Goal: Transaction & Acquisition: Purchase product/service

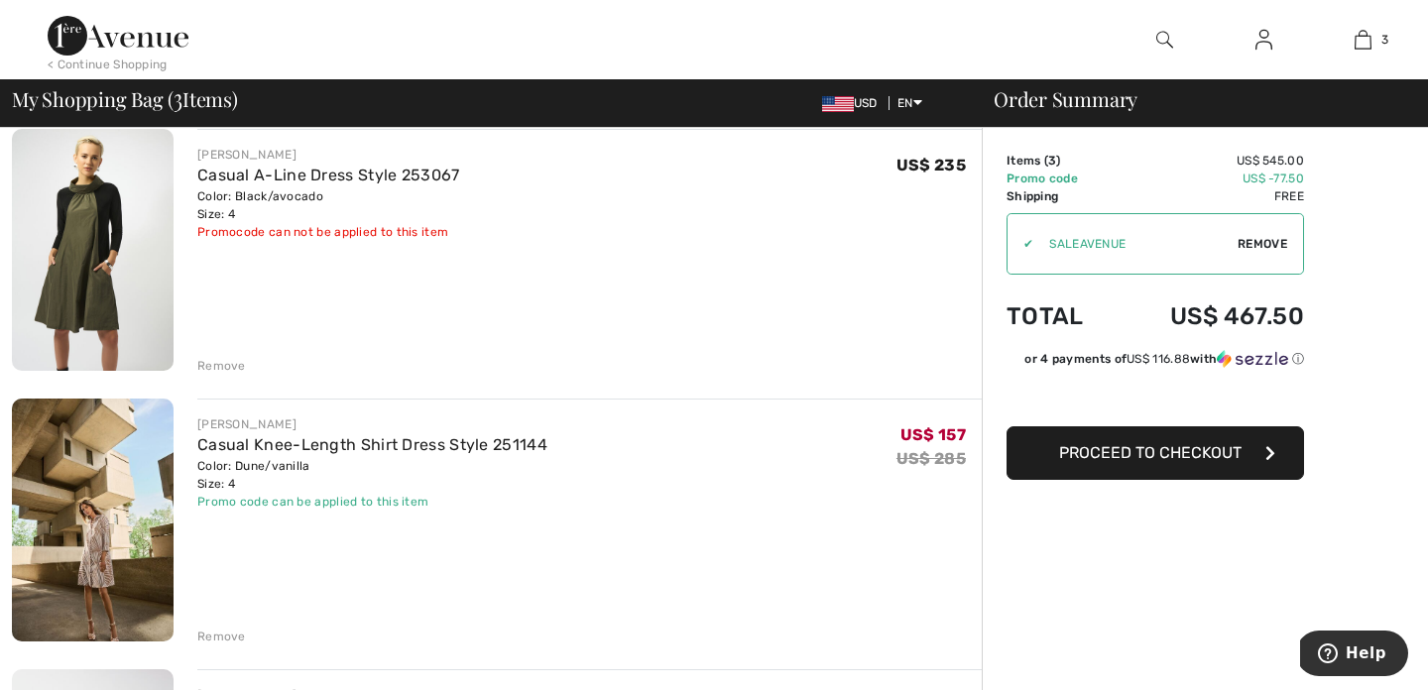
scroll to position [134, 0]
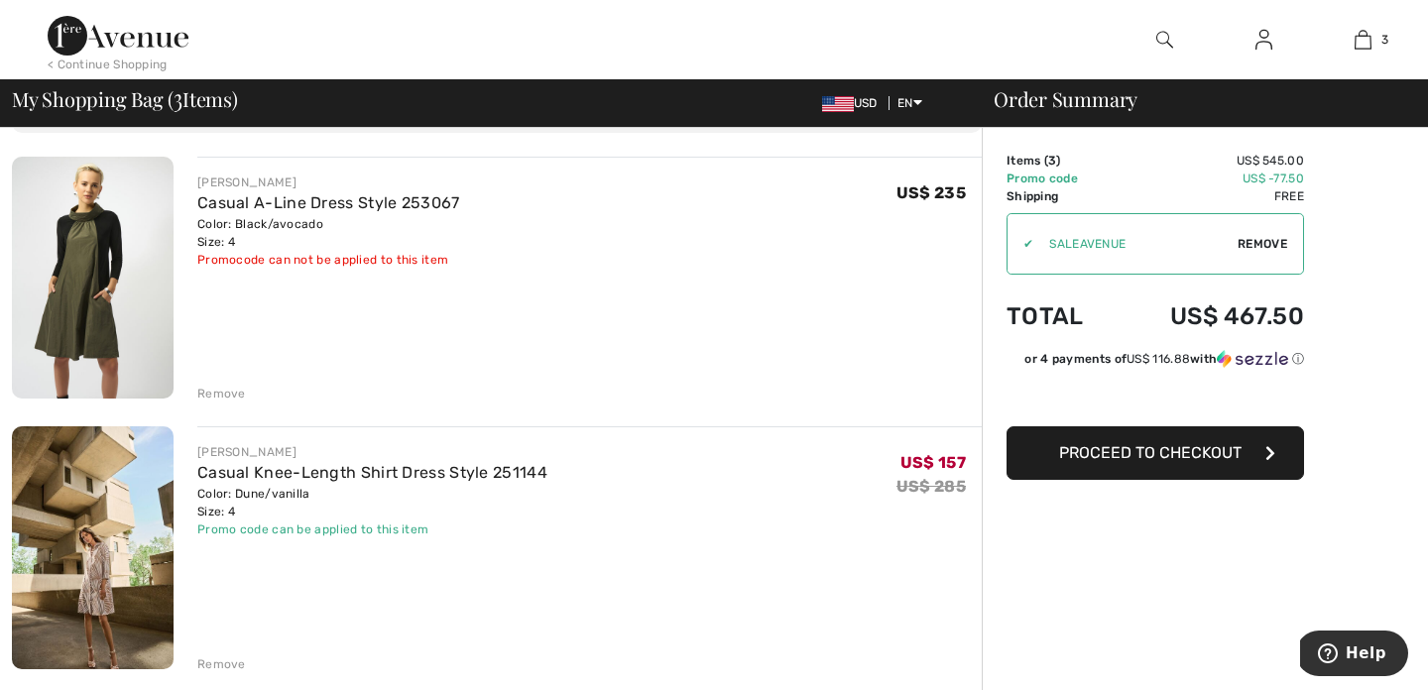
click at [227, 389] on div "Remove" at bounding box center [221, 394] width 49 height 18
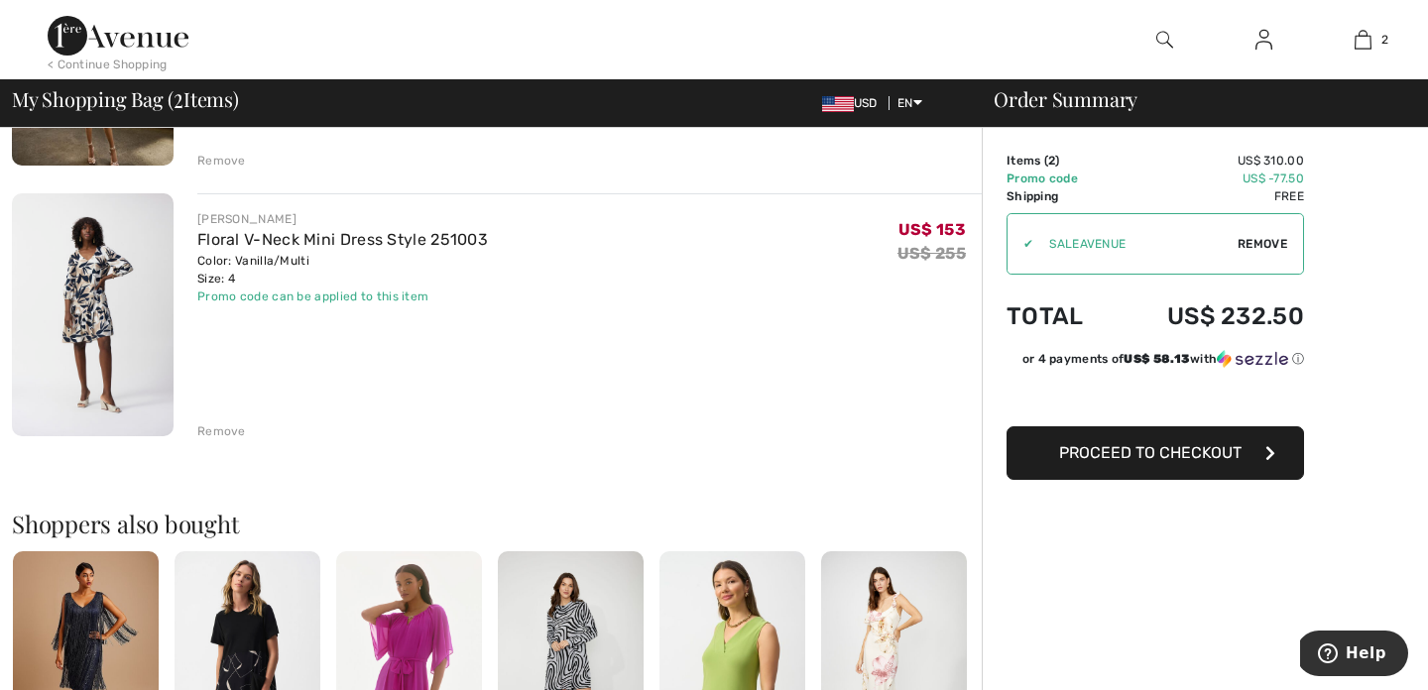
scroll to position [369, 0]
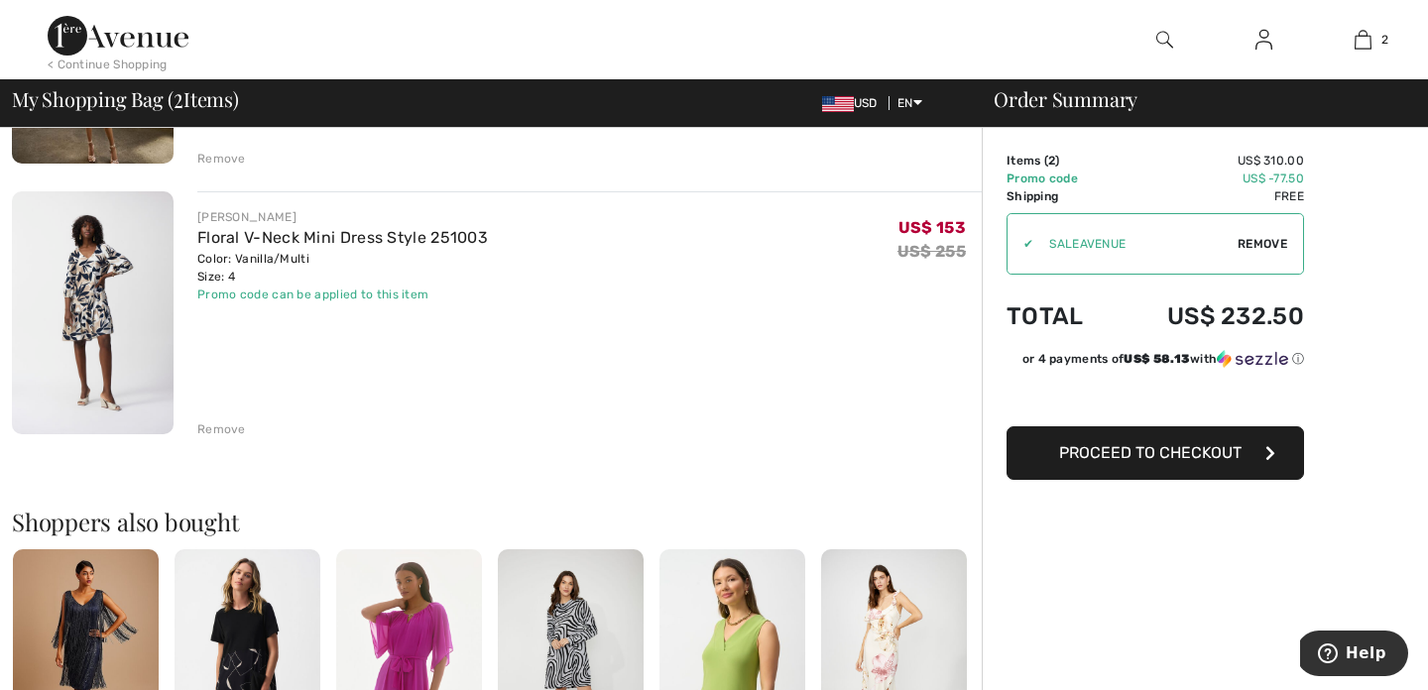
click at [232, 429] on div "Remove" at bounding box center [221, 429] width 49 height 18
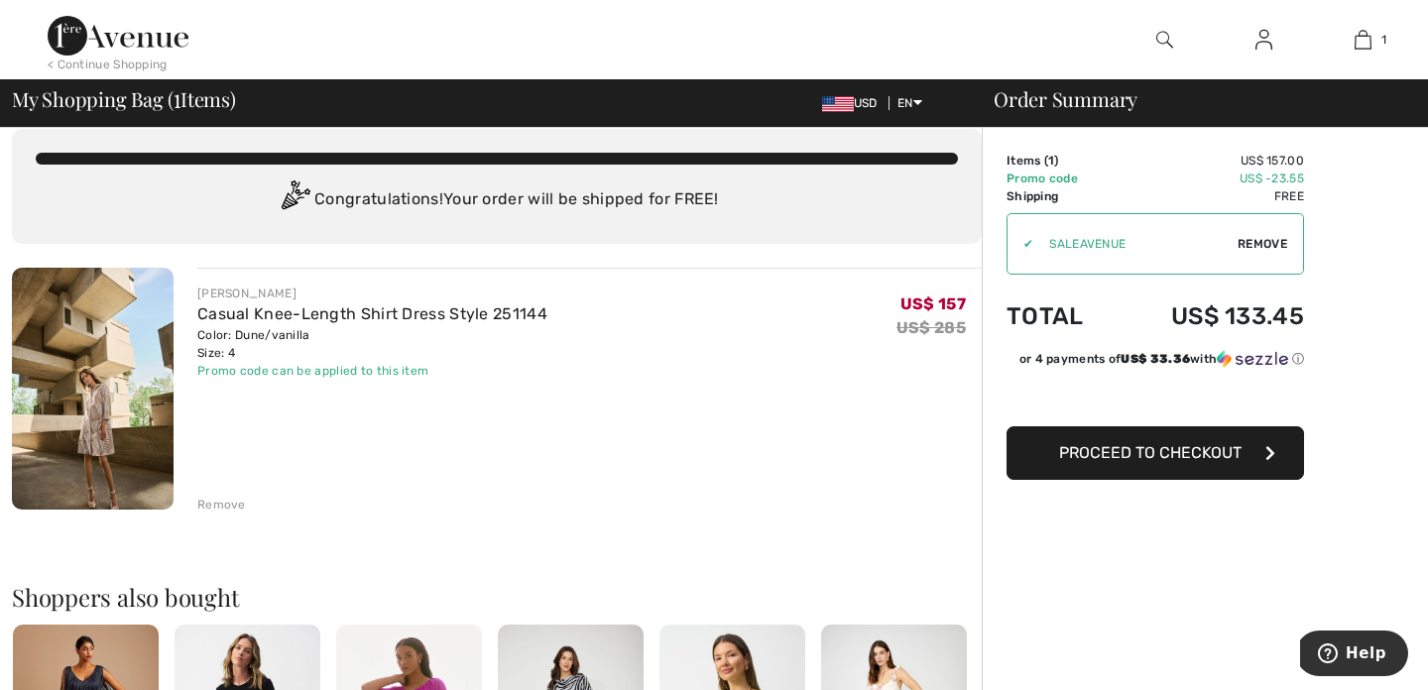
scroll to position [21, 0]
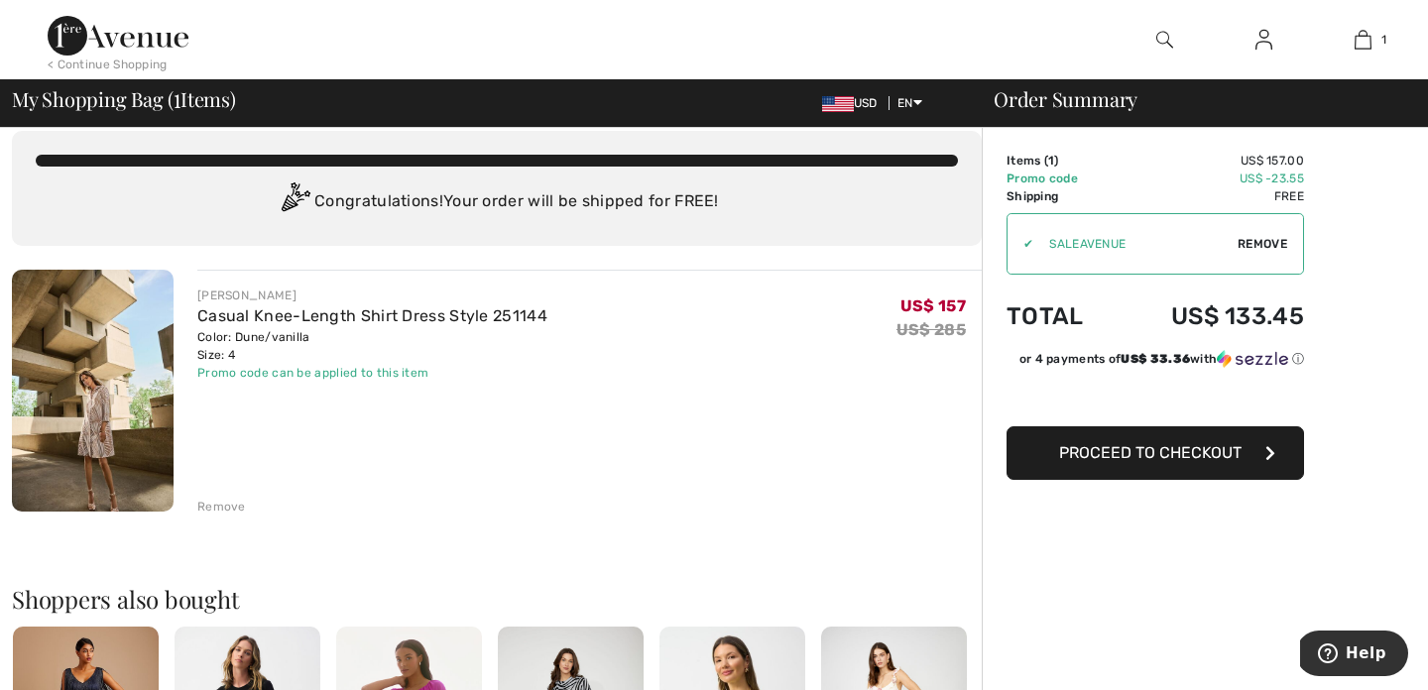
click at [1197, 450] on span "Proceed to Checkout" at bounding box center [1150, 452] width 182 height 19
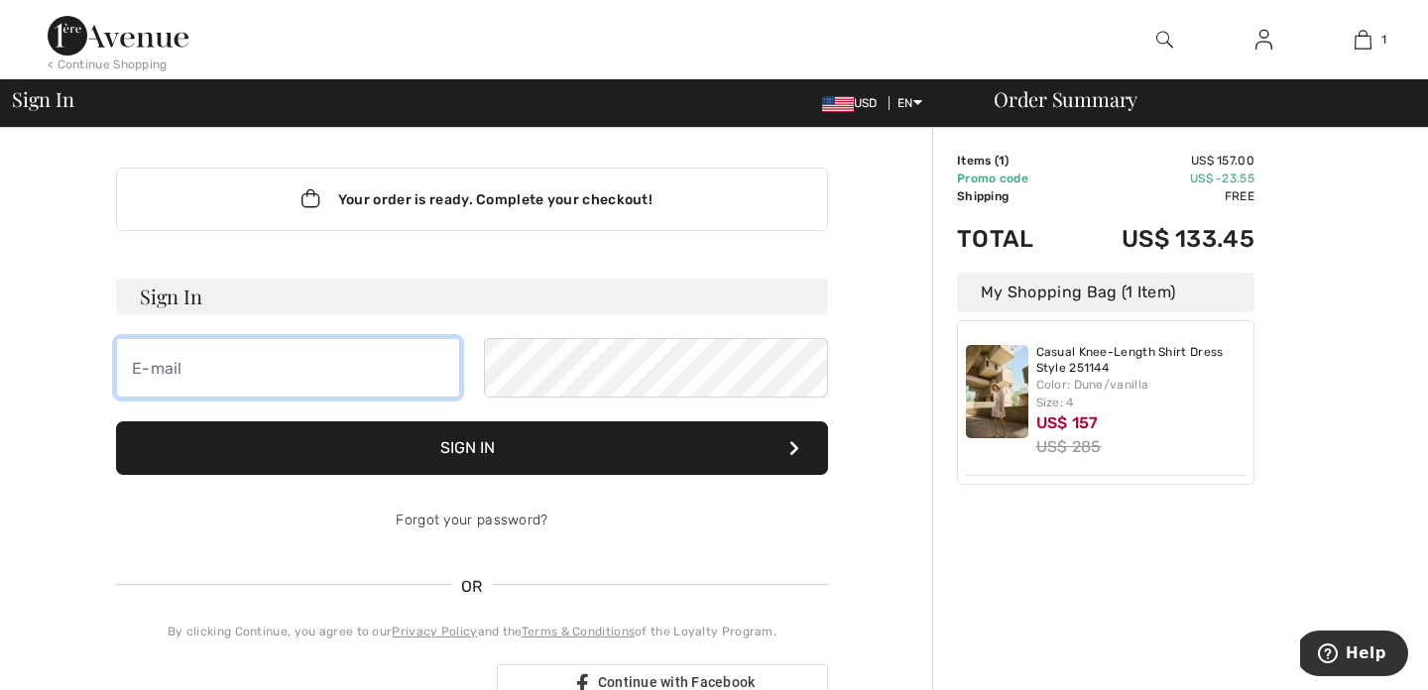
click at [135, 362] on input "email" at bounding box center [288, 368] width 344 height 60
type input "[PERSON_NAME][EMAIL_ADDRESS][PERSON_NAME][DOMAIN_NAME]"
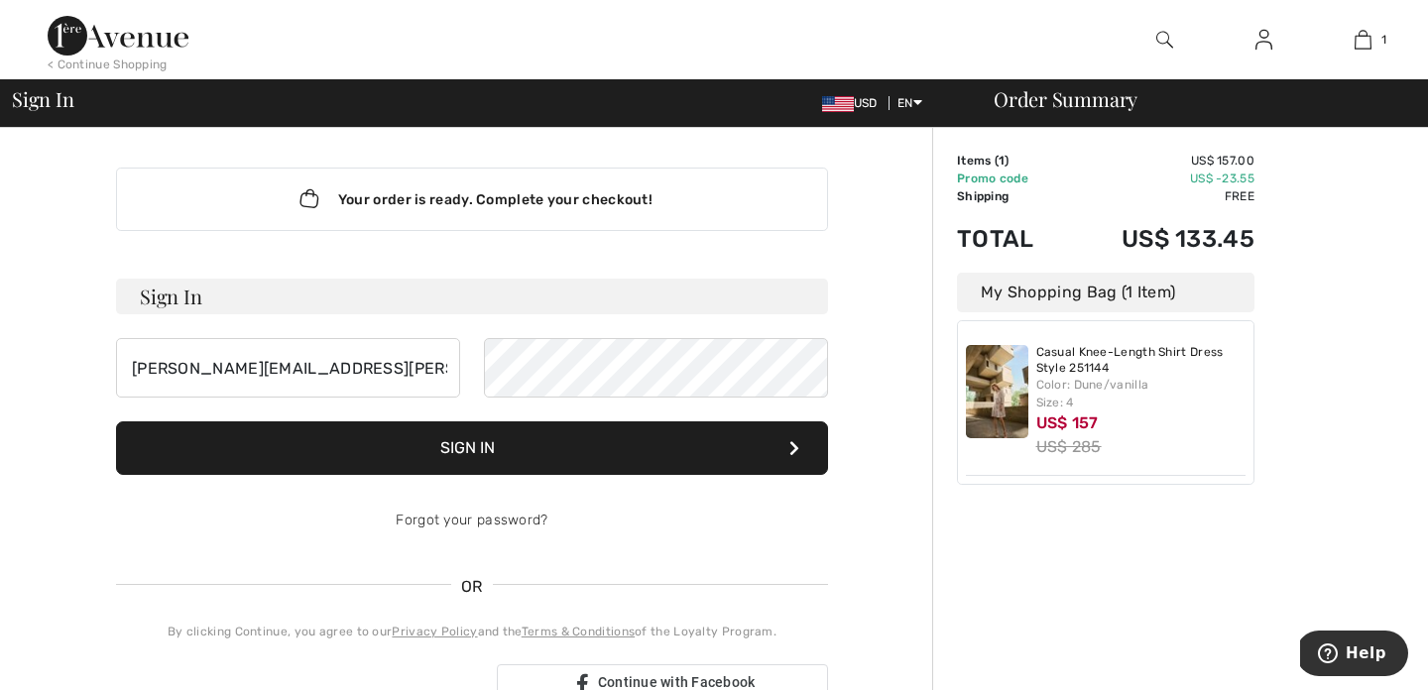
click at [473, 446] on button "Sign In" at bounding box center [472, 448] width 712 height 54
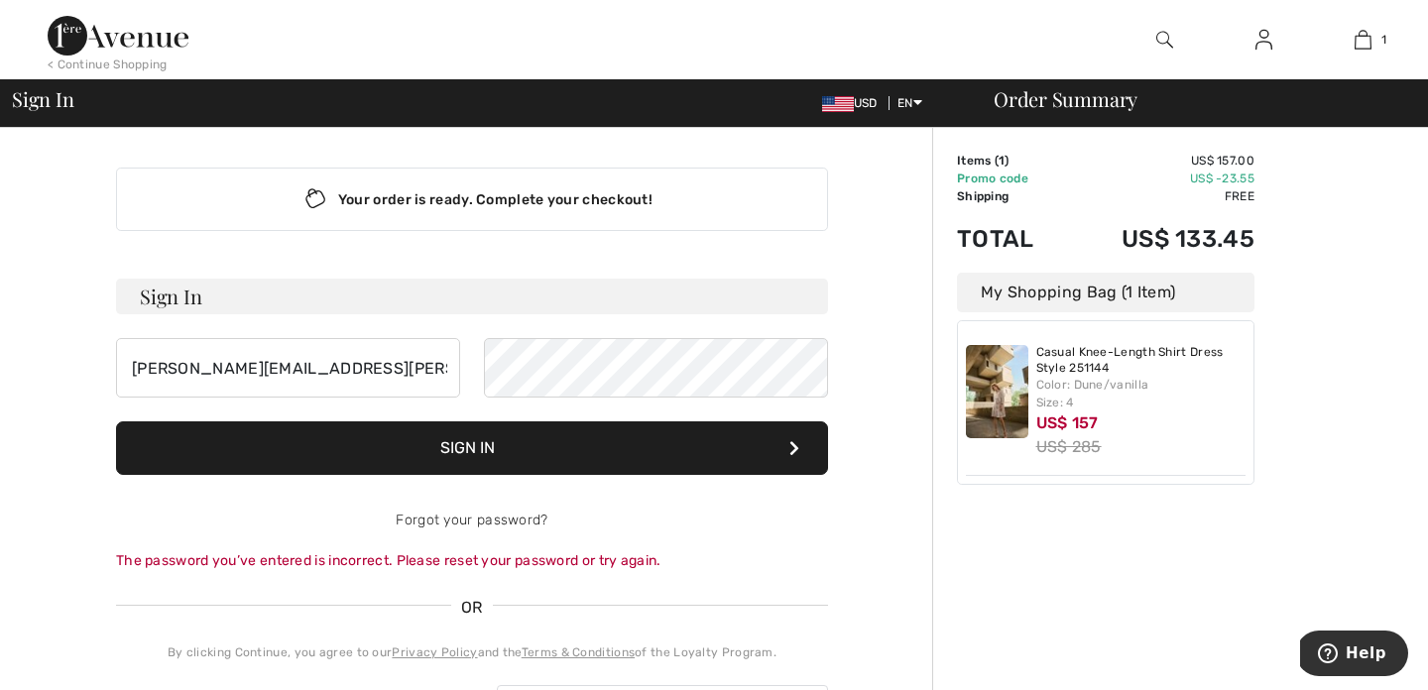
click at [478, 444] on button "Sign In" at bounding box center [472, 448] width 712 height 54
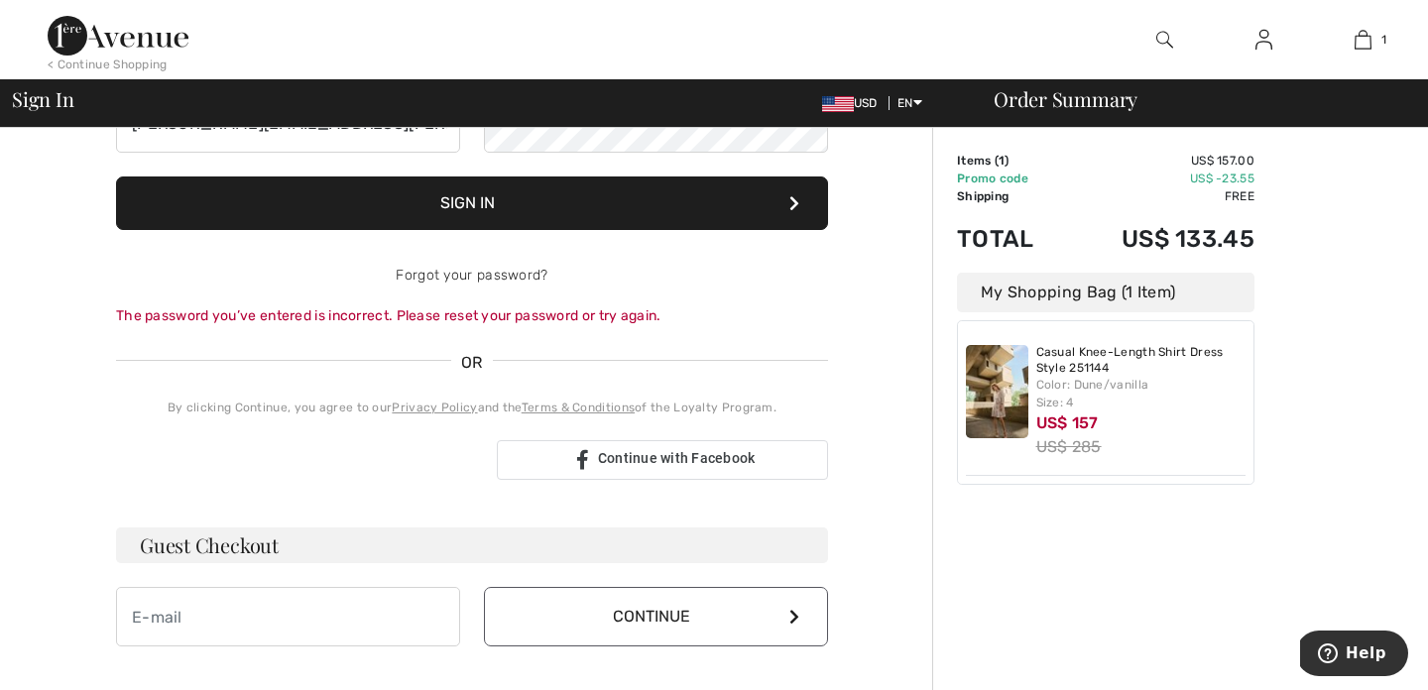
scroll to position [247, 0]
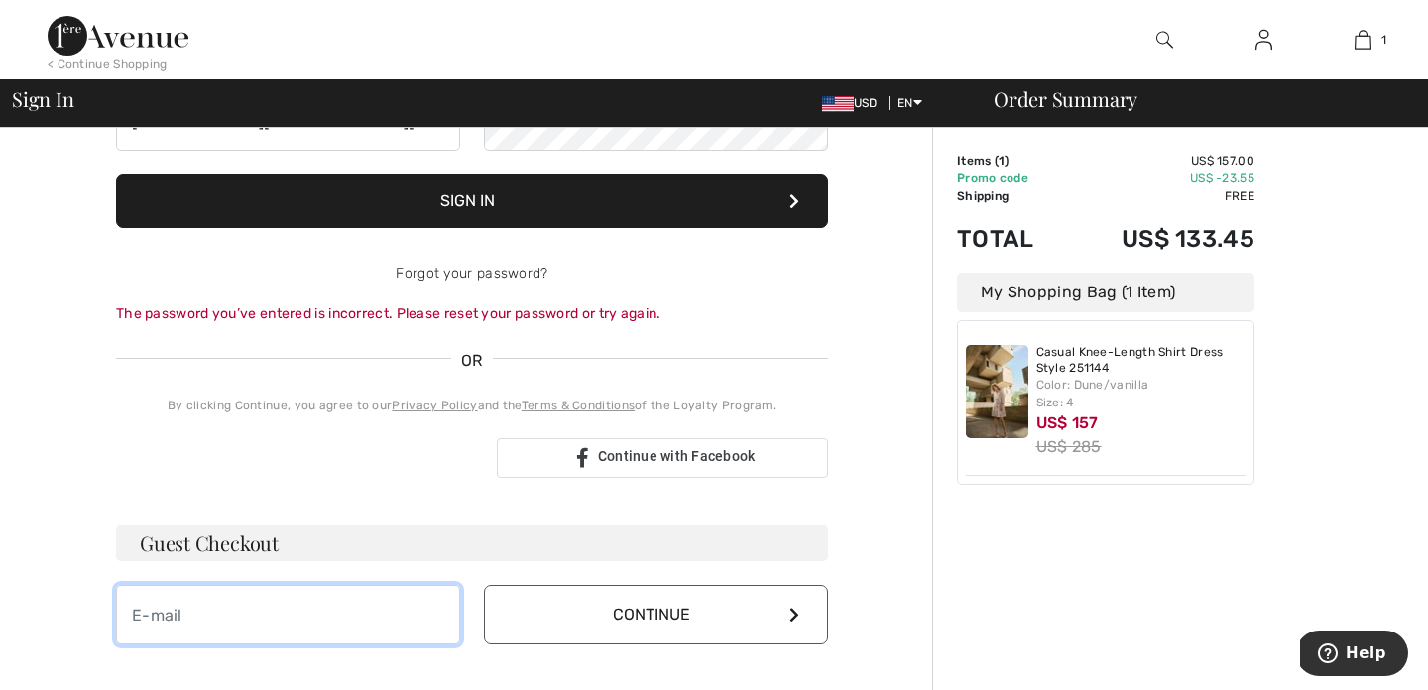
click at [225, 619] on input "email" at bounding box center [288, 615] width 344 height 60
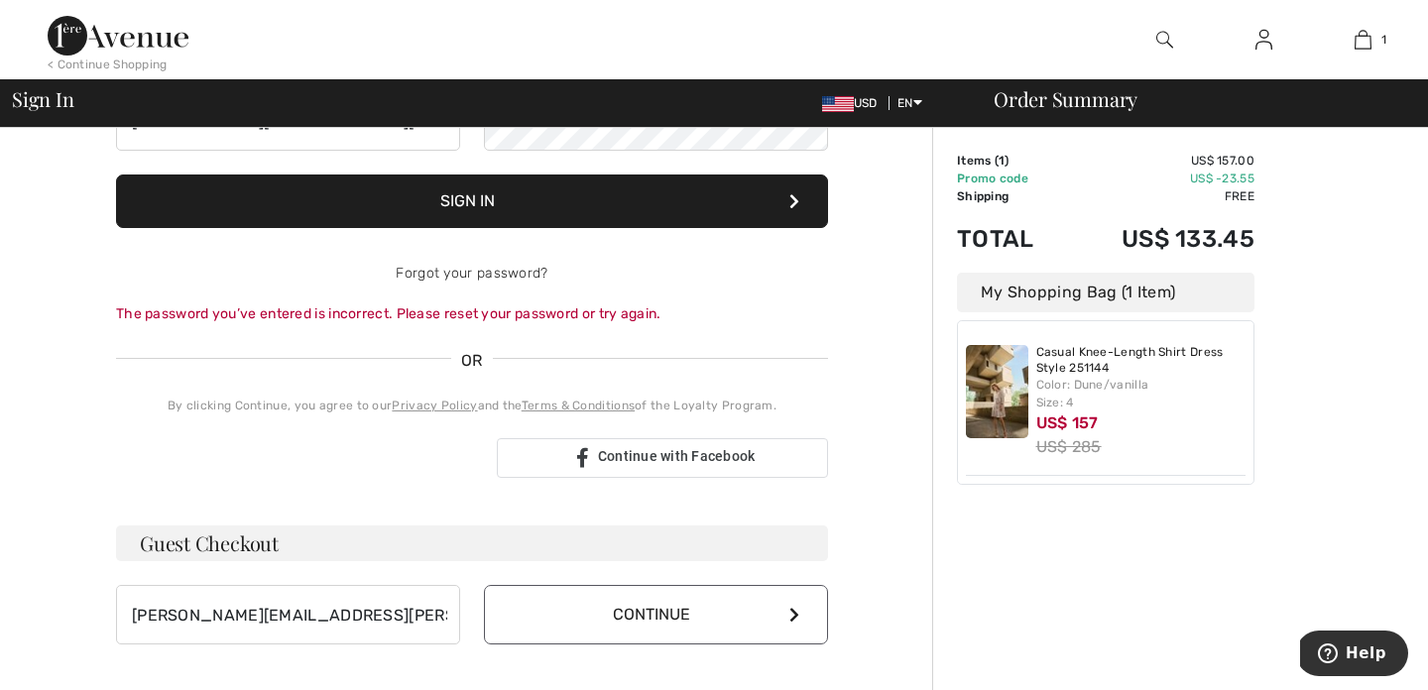
click at [628, 618] on button "Continue" at bounding box center [656, 615] width 344 height 60
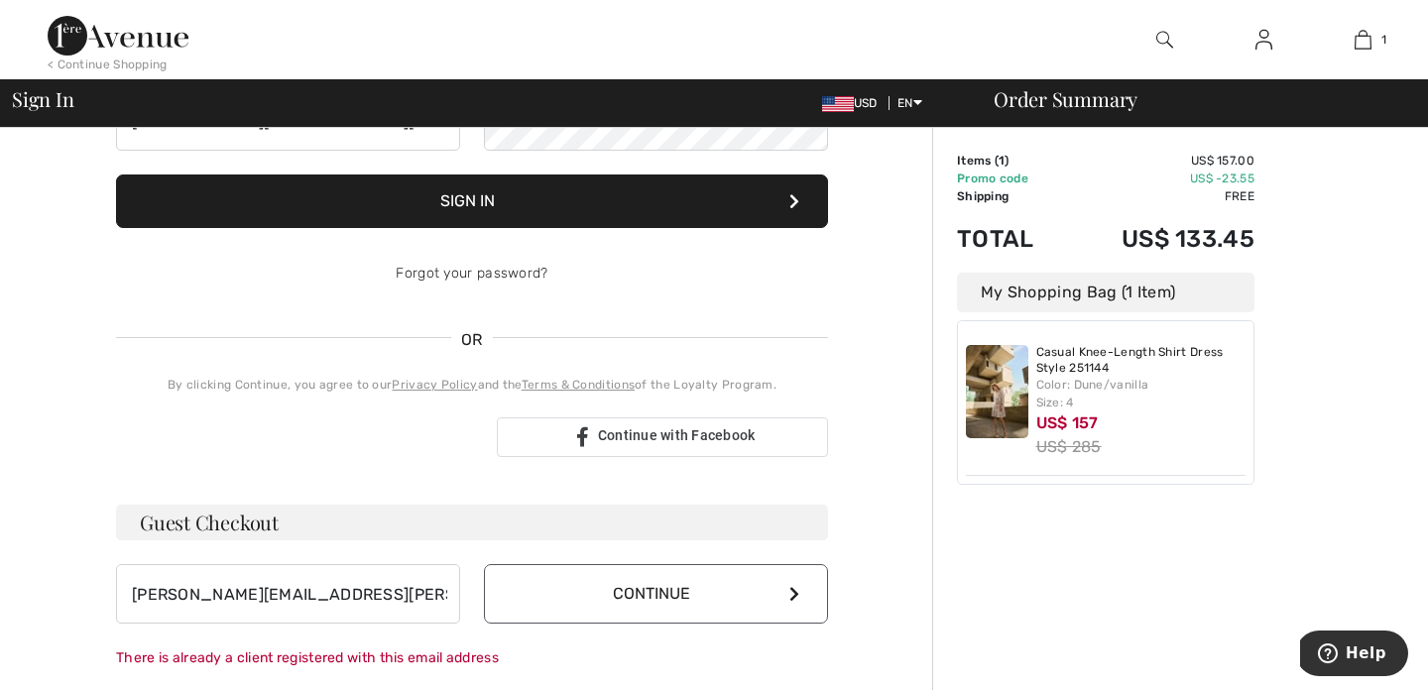
click at [664, 594] on button "Continue" at bounding box center [656, 594] width 344 height 60
click at [363, 597] on input "[PERSON_NAME][EMAIL_ADDRESS][PERSON_NAME][DOMAIN_NAME]" at bounding box center [288, 594] width 344 height 60
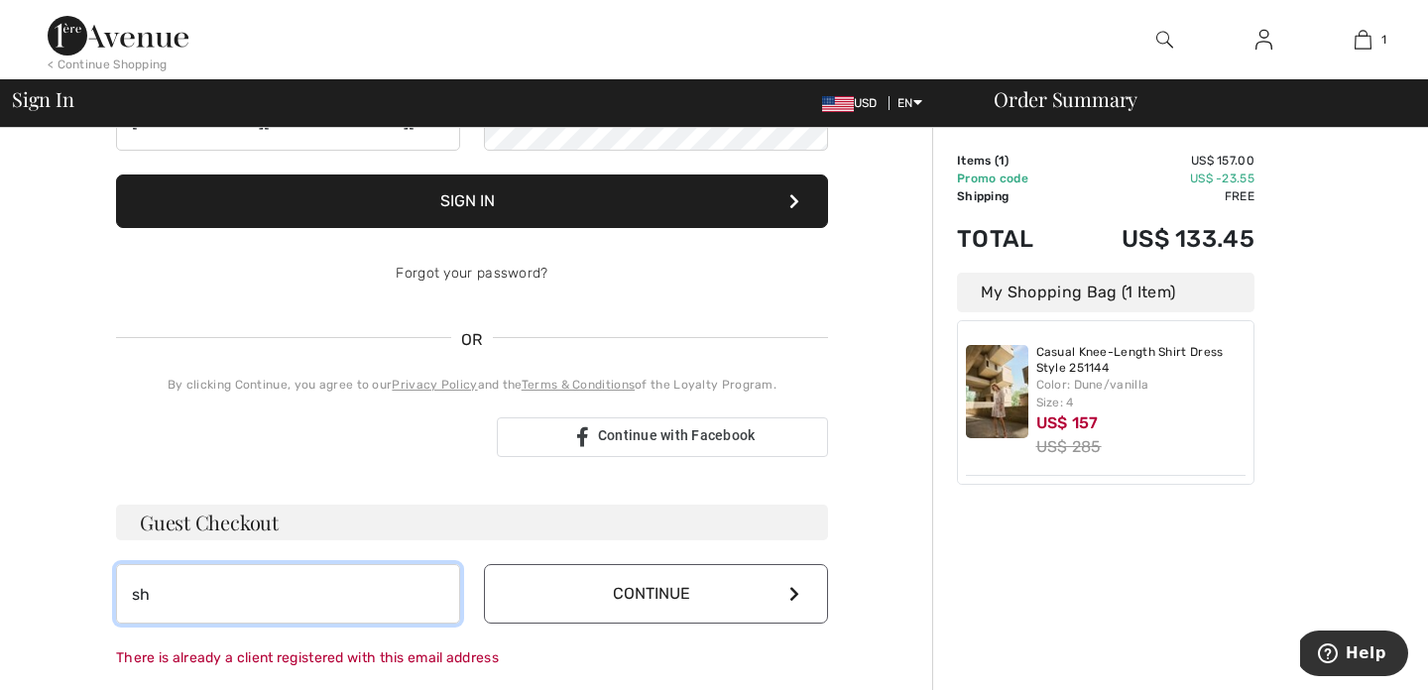
type input "s"
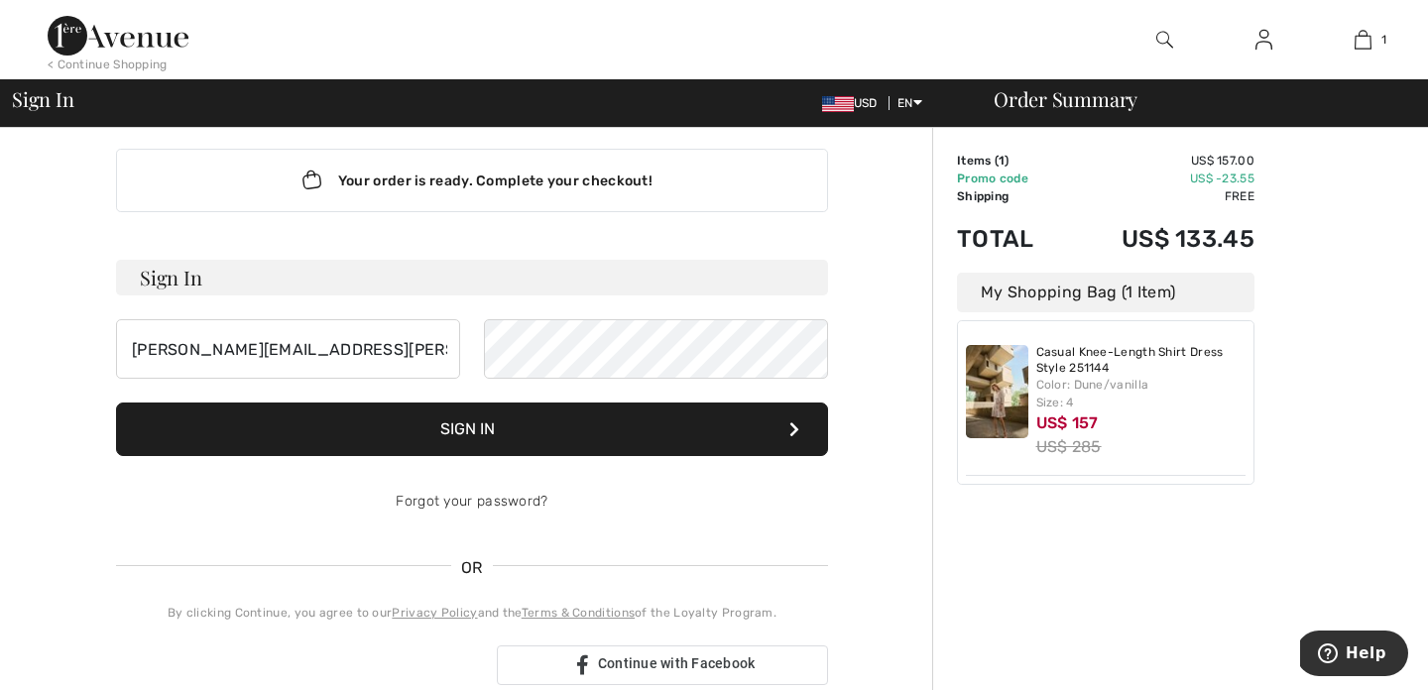
scroll to position [0, 0]
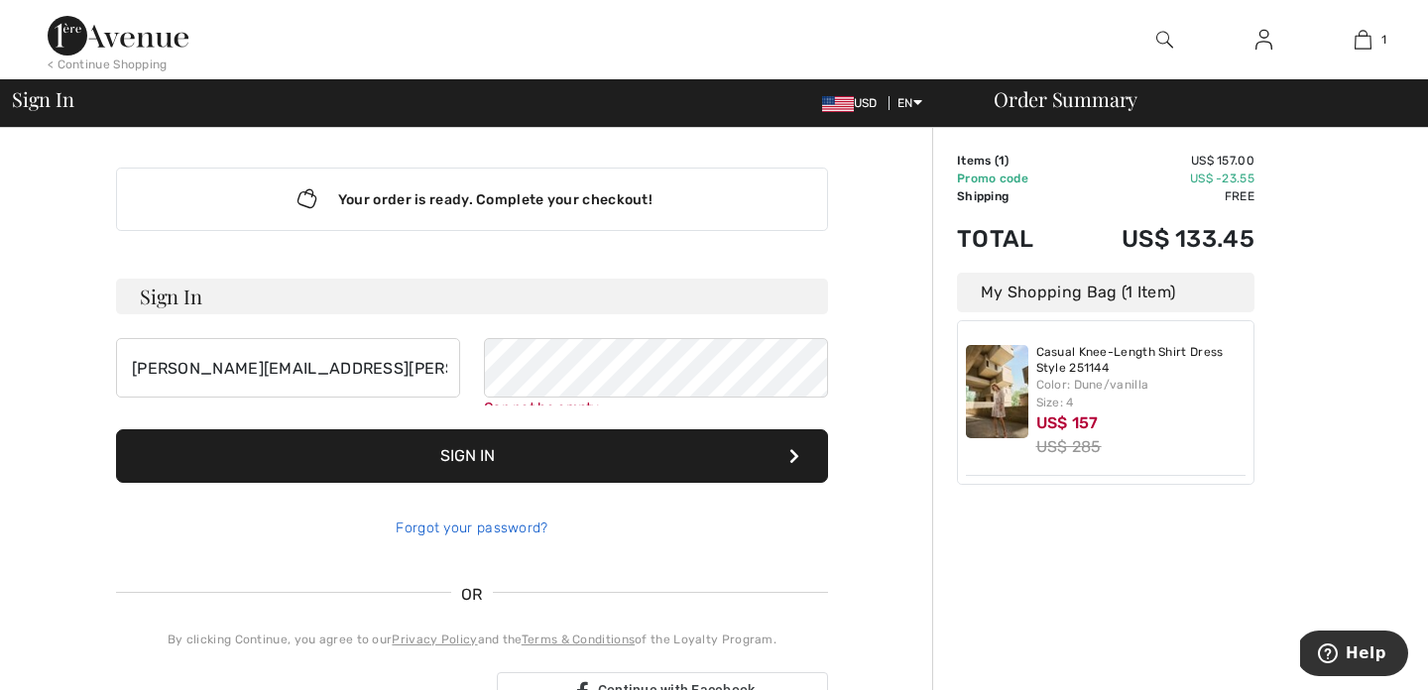
click at [479, 519] on div "Forgot your password?" at bounding box center [472, 529] width 712 height 60
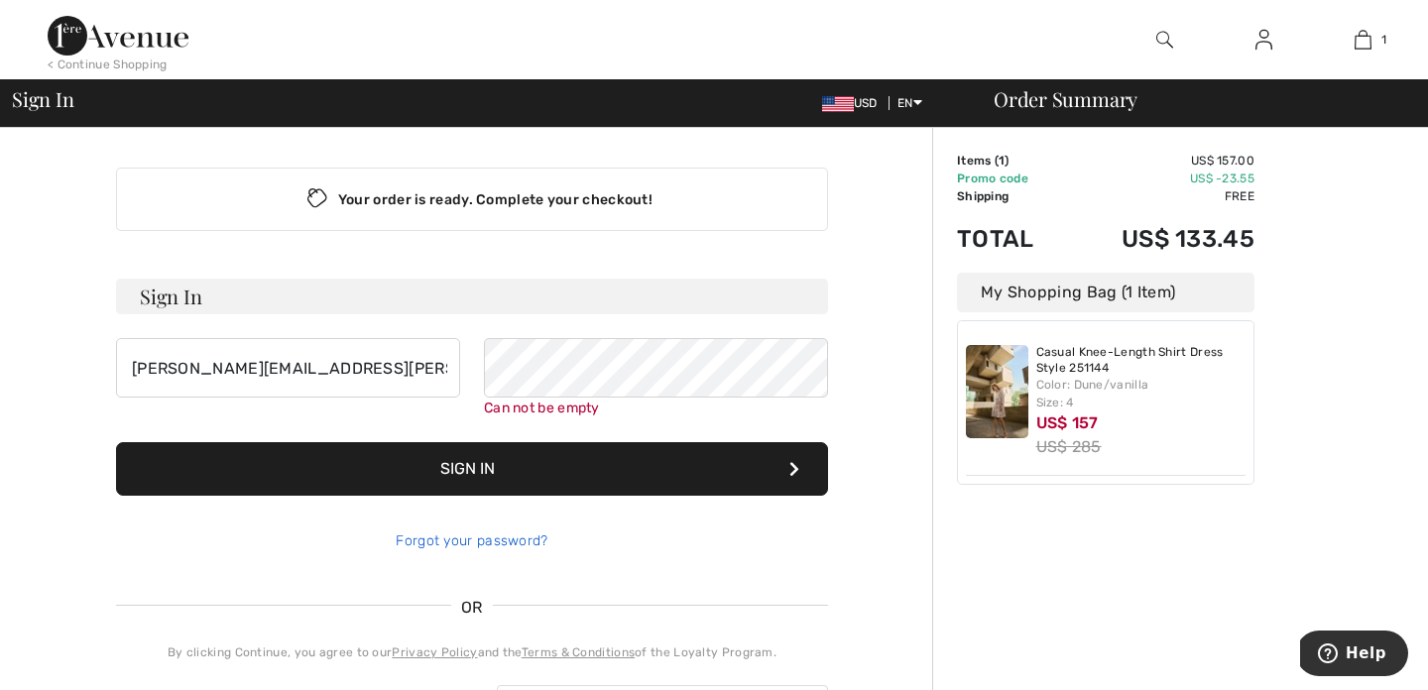
click at [492, 540] on link "Forgot your password?" at bounding box center [472, 541] width 152 height 17
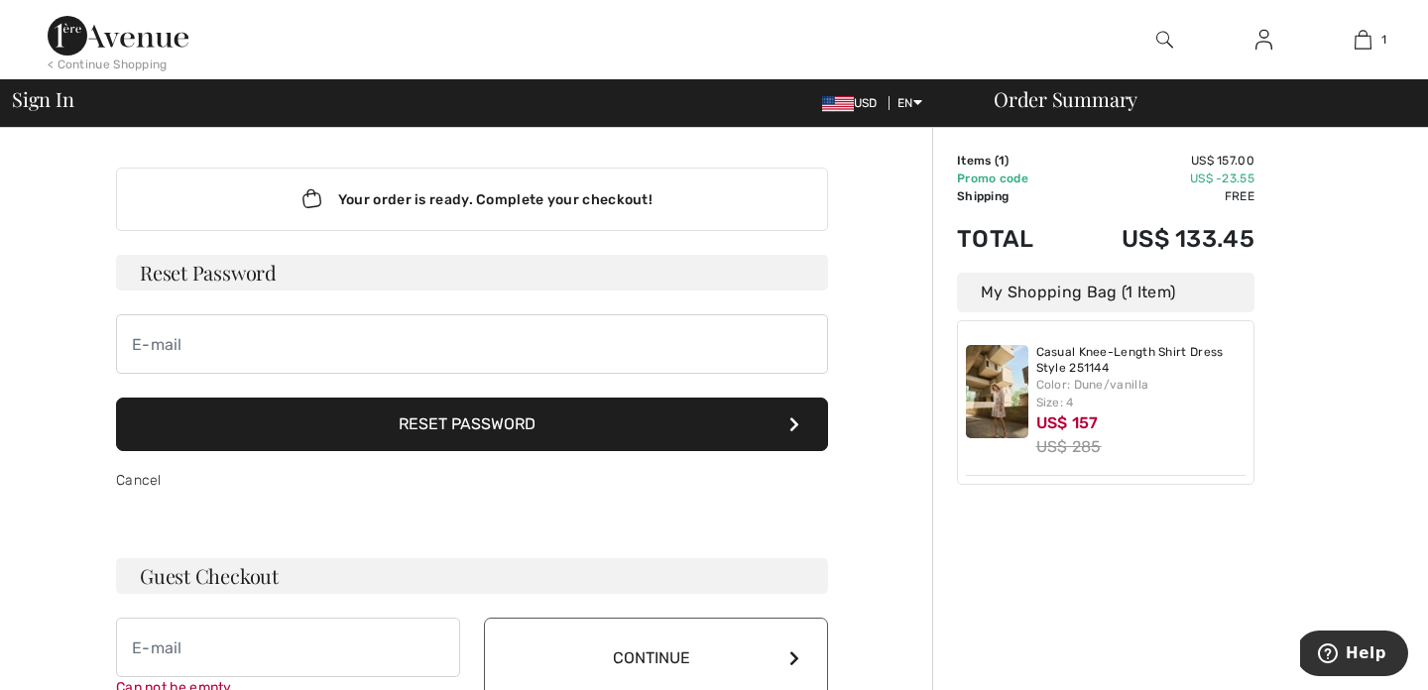
click at [486, 428] on button "Reset Password" at bounding box center [472, 425] width 712 height 54
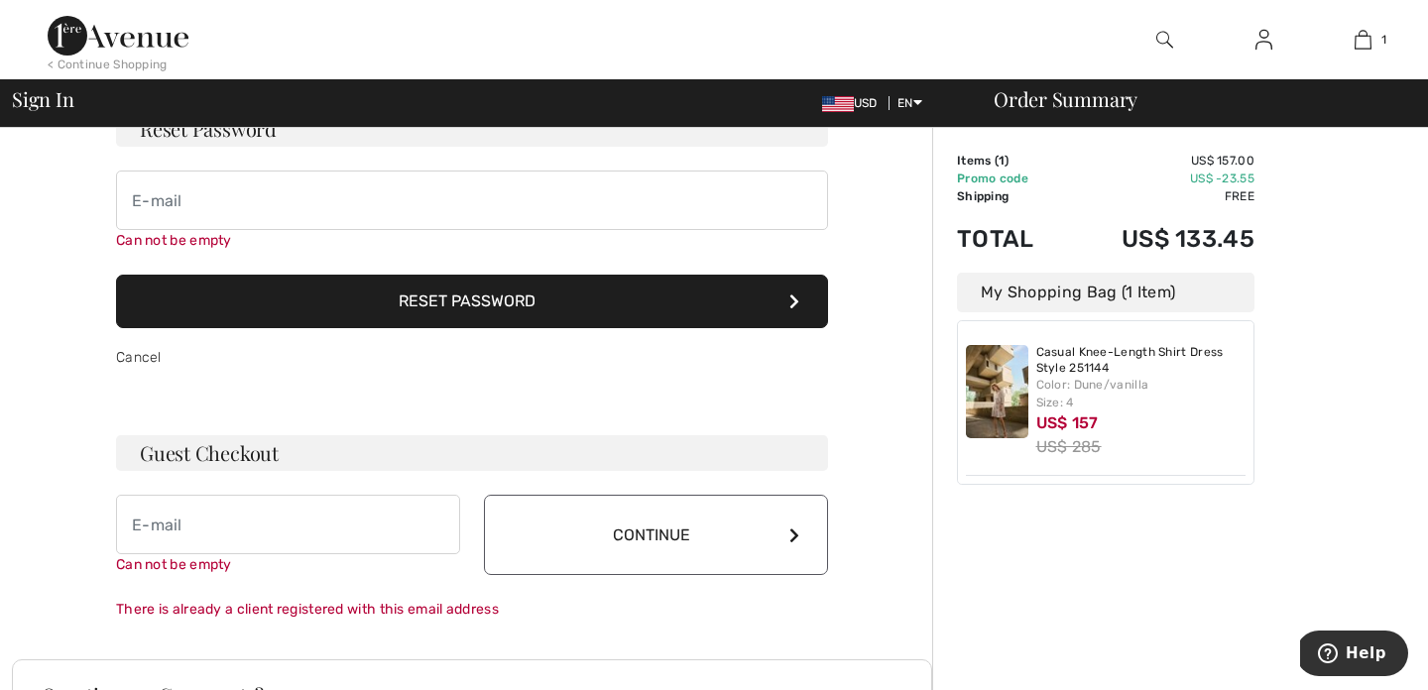
scroll to position [156, 0]
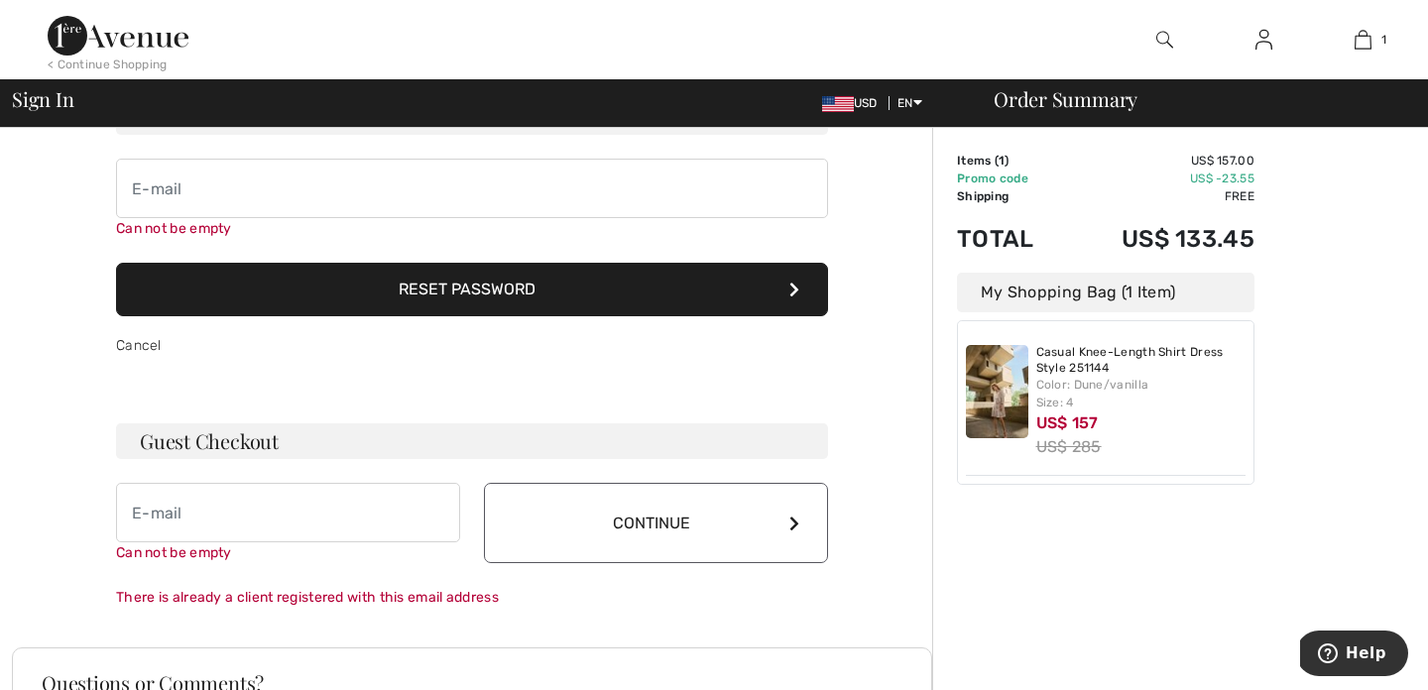
click at [797, 287] on icon at bounding box center [794, 290] width 10 height 16
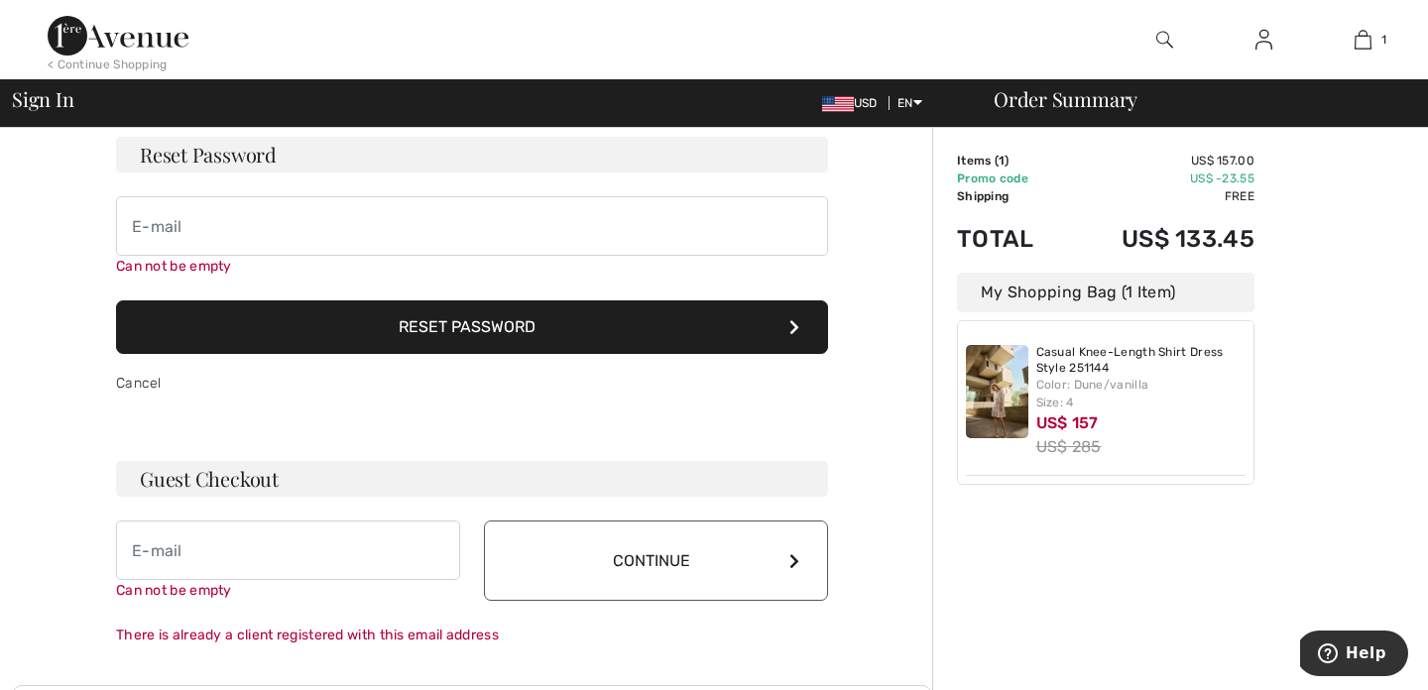
scroll to position [0, 0]
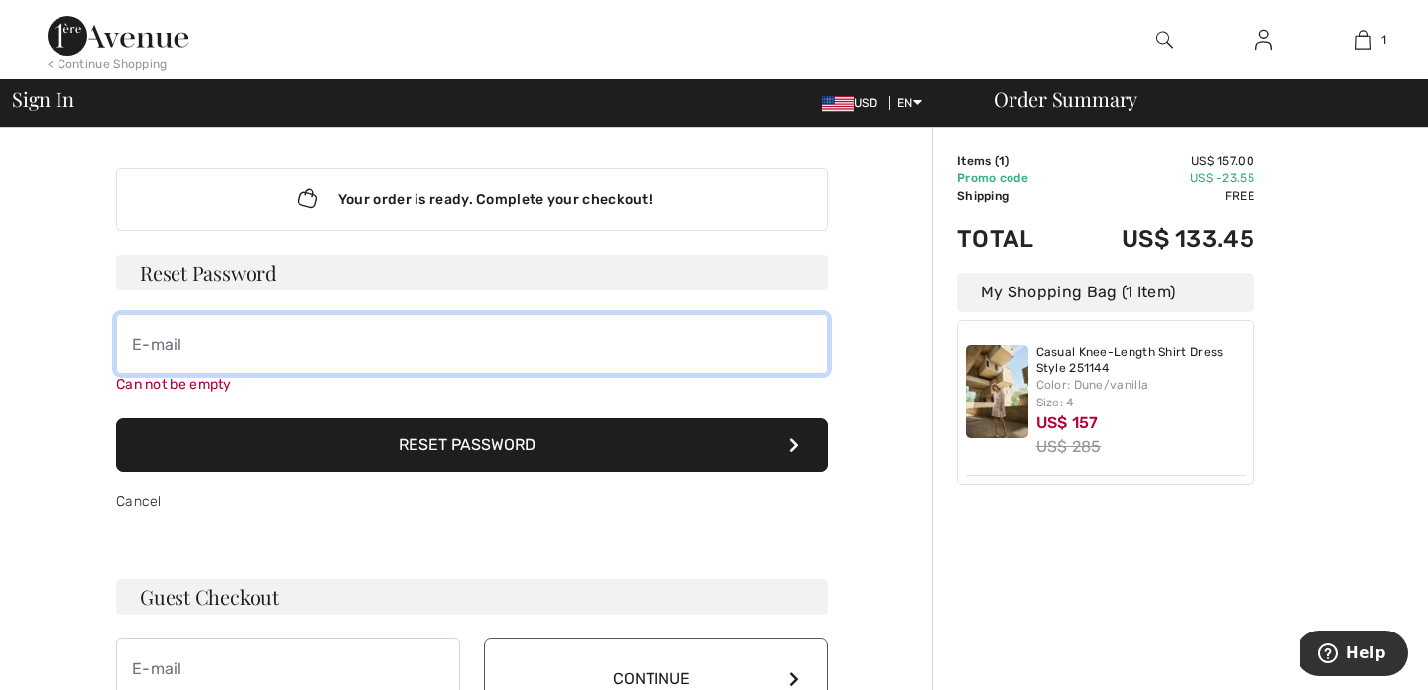
click at [136, 341] on input "email" at bounding box center [472, 344] width 712 height 60
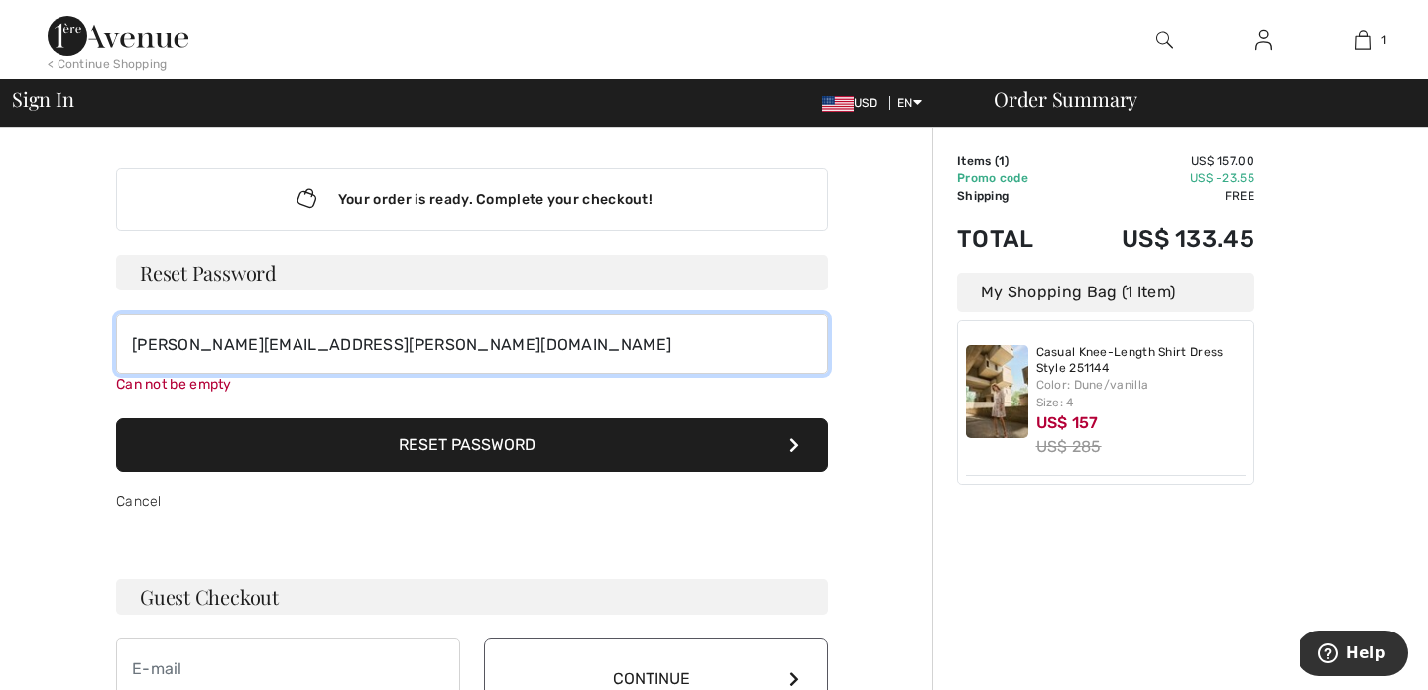
type input "[PERSON_NAME][EMAIL_ADDRESS][PERSON_NAME][DOMAIN_NAME]"
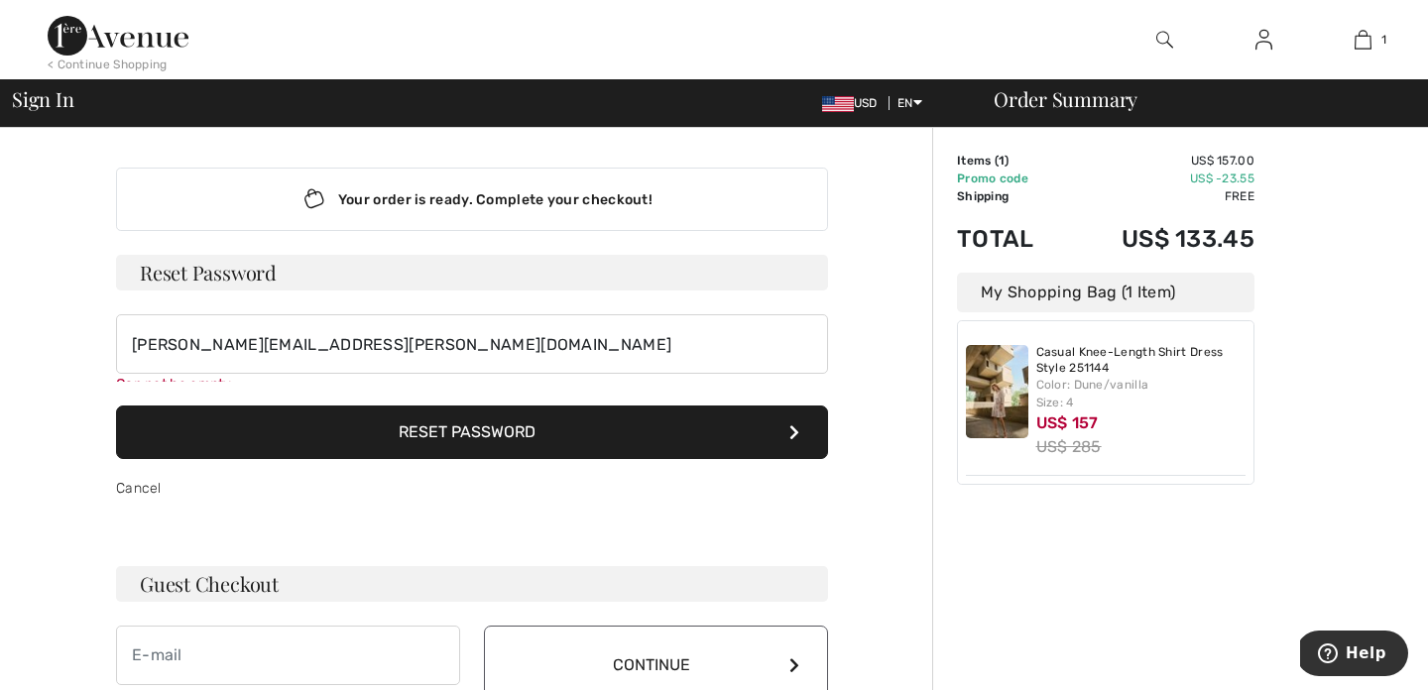
click at [489, 440] on button "Reset Password" at bounding box center [472, 433] width 712 height 54
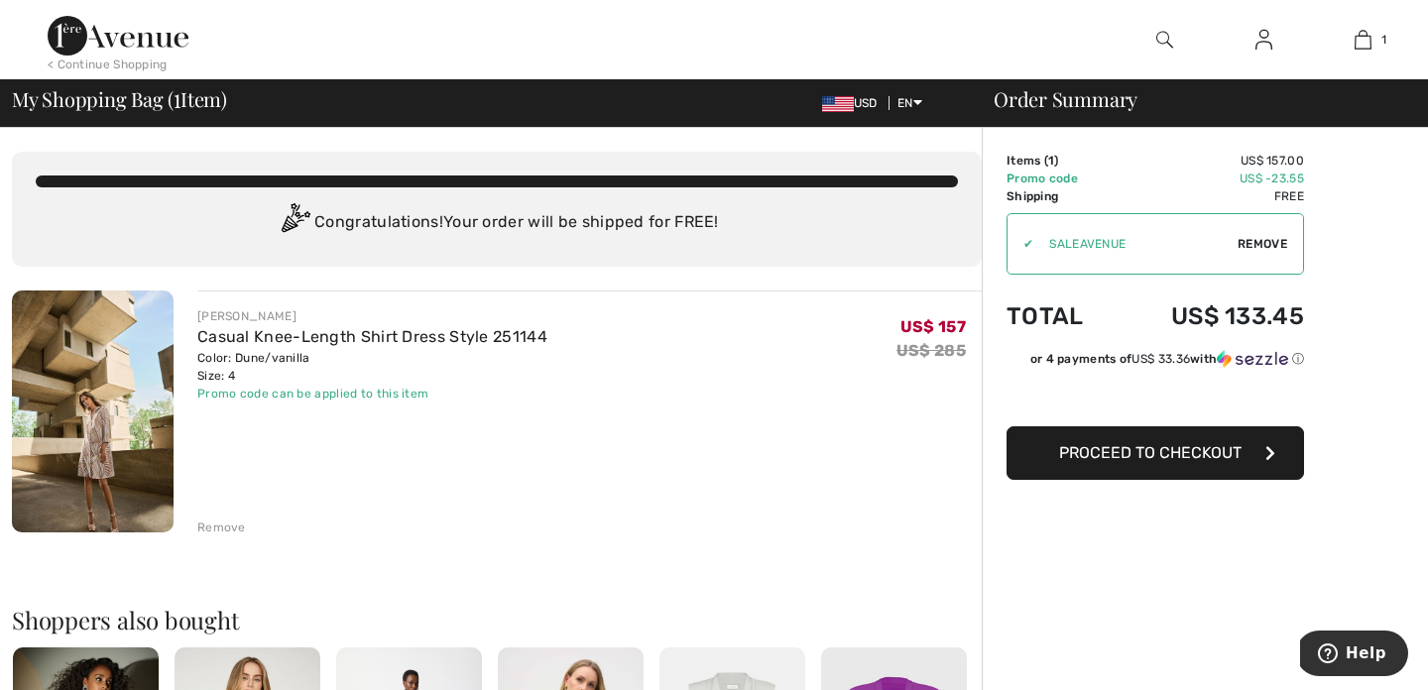
click at [1181, 455] on span "Proceed to Checkout" at bounding box center [1150, 452] width 182 height 19
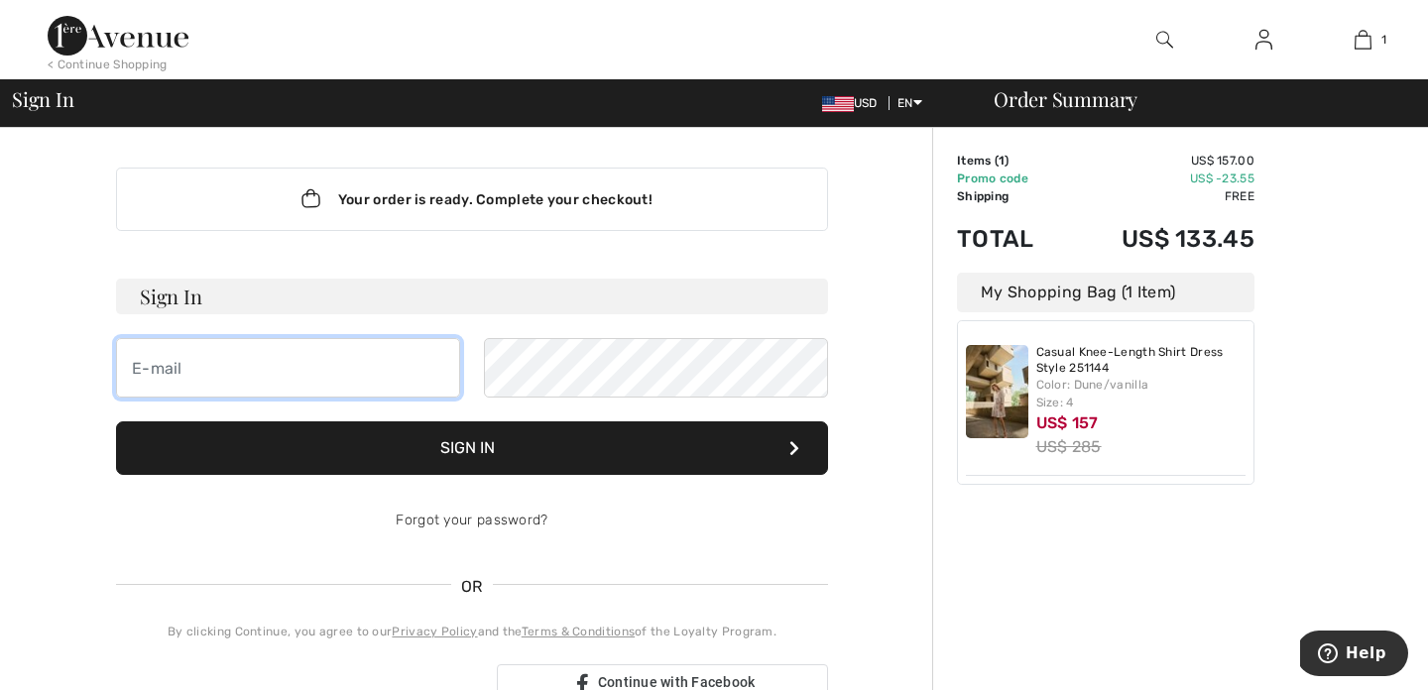
click at [126, 362] on input "email" at bounding box center [288, 368] width 344 height 60
type input "sherry.davidowitz@gmail.com"
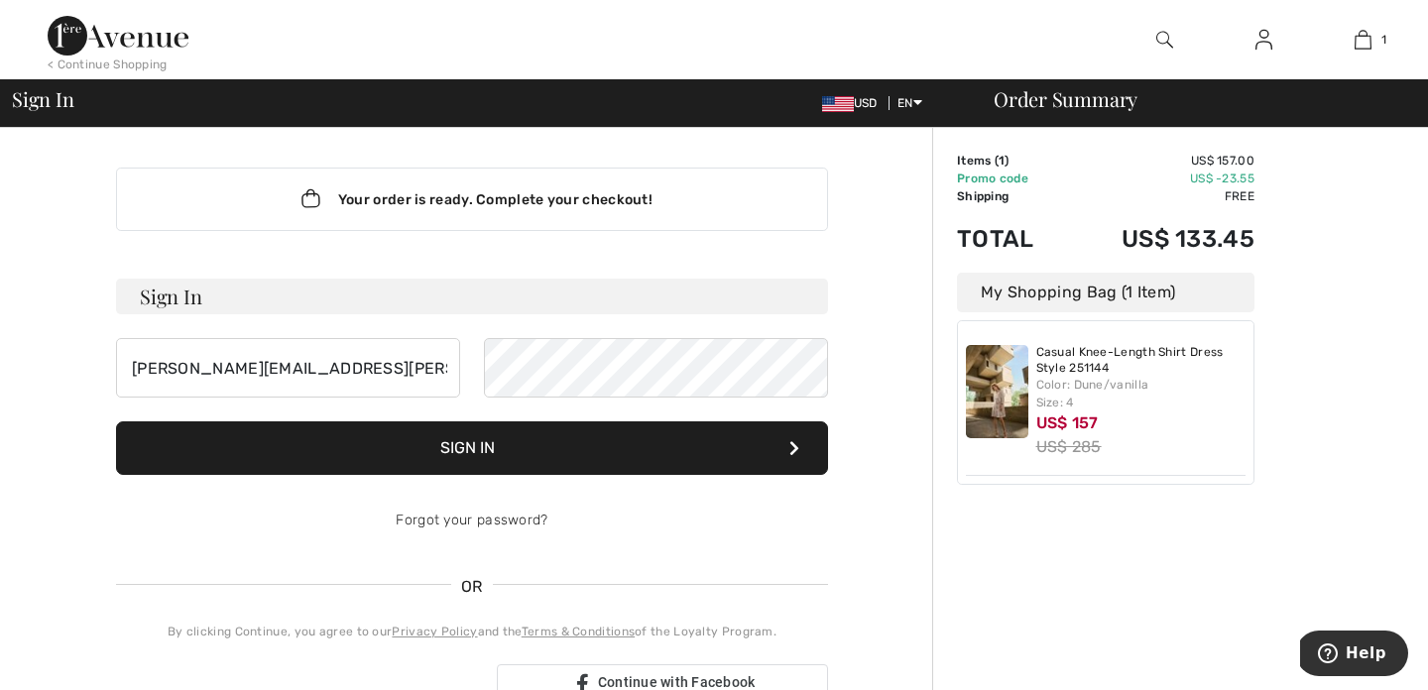
click at [464, 446] on button "Sign In" at bounding box center [472, 448] width 712 height 54
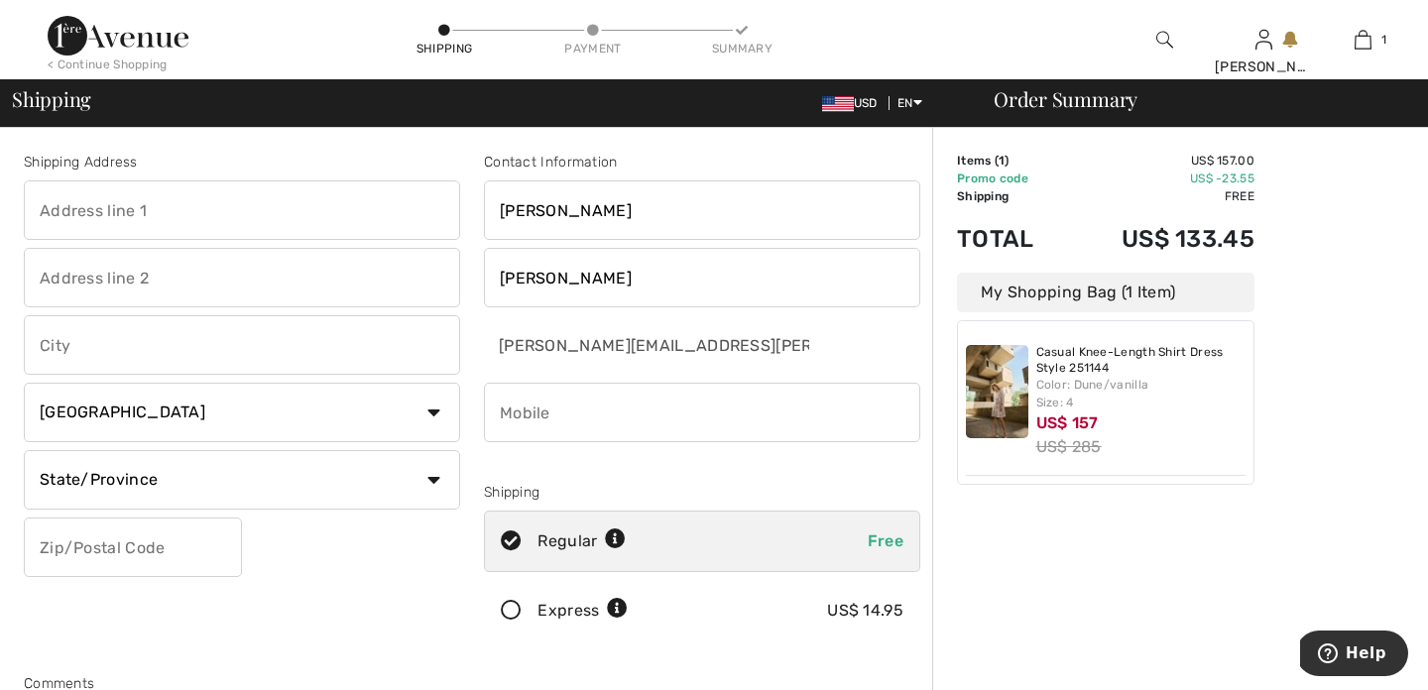
click at [44, 218] on input "text" at bounding box center [242, 210] width 436 height 60
type input "[STREET_ADDRESS]"
type input "Palos Verdes Estates"
select select "US"
select select "CA"
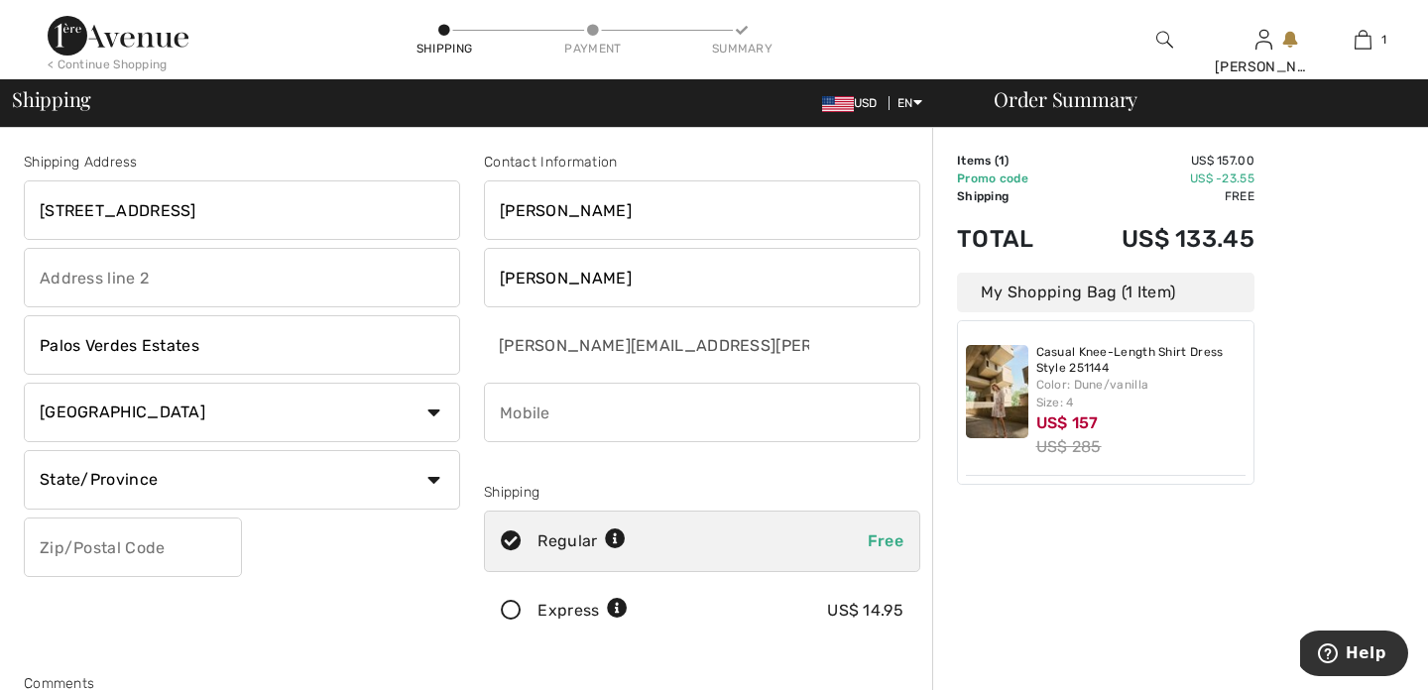
type input "90274"
type input "3104185469"
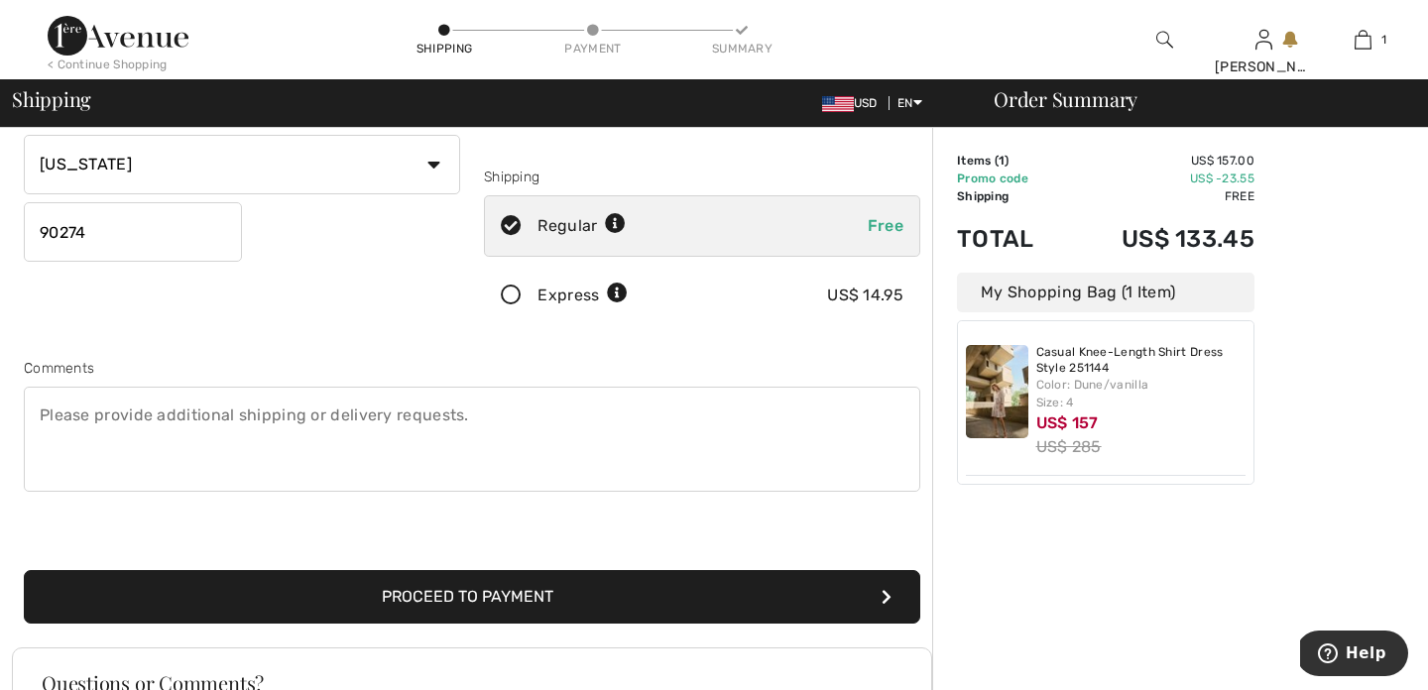
scroll to position [318, 0]
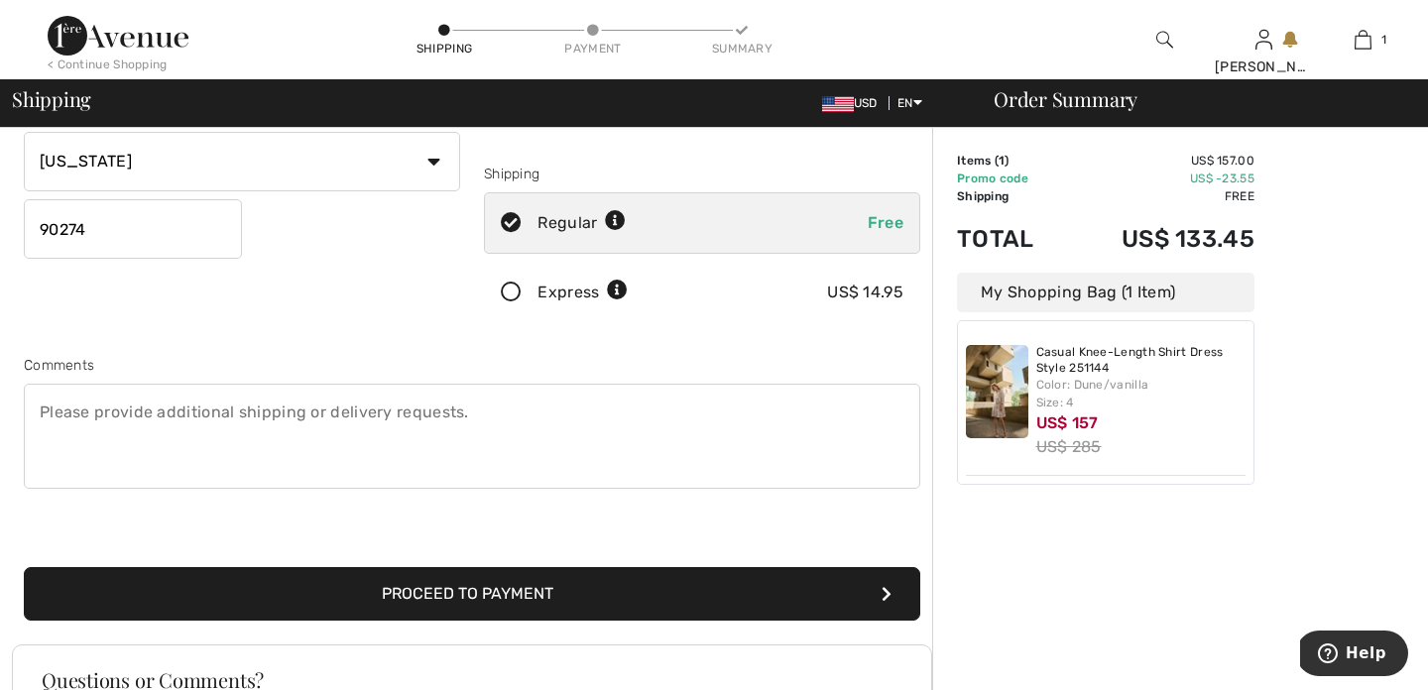
click at [411, 592] on button "Proceed to Payment" at bounding box center [472, 594] width 897 height 54
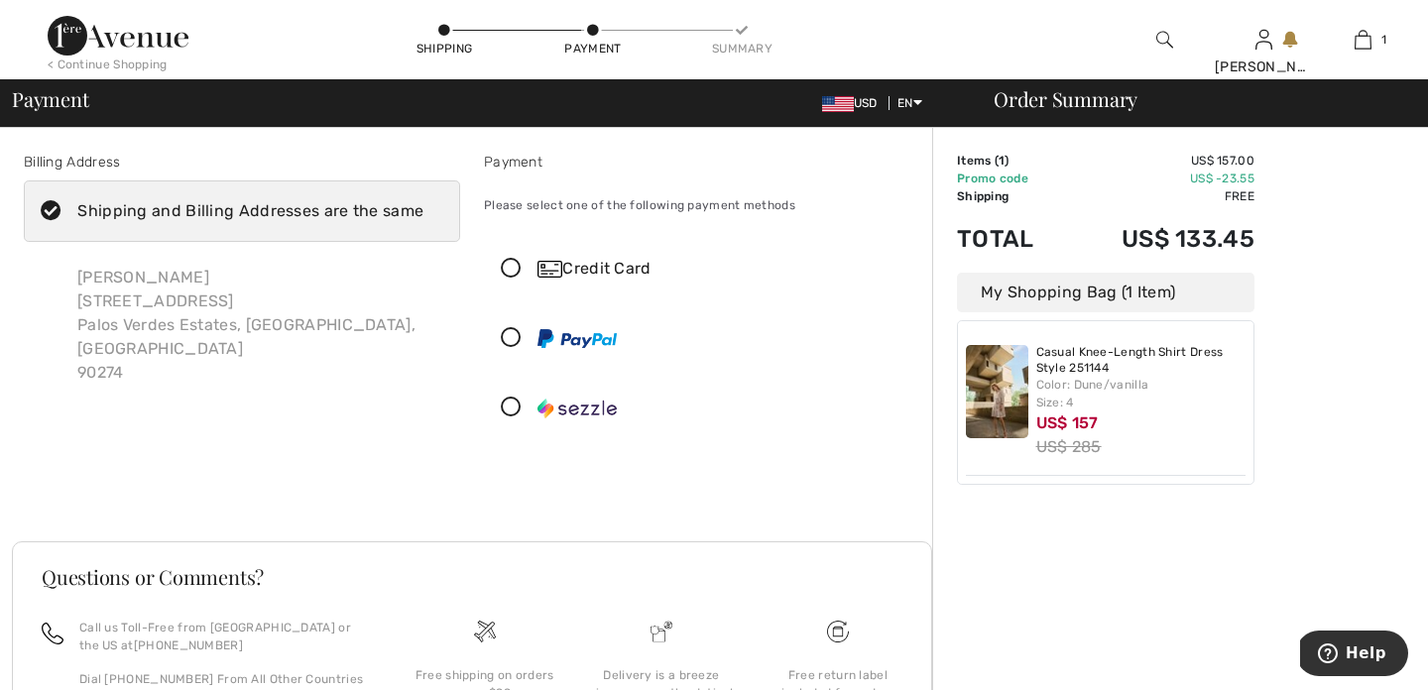
click at [511, 268] on icon at bounding box center [511, 269] width 53 height 21
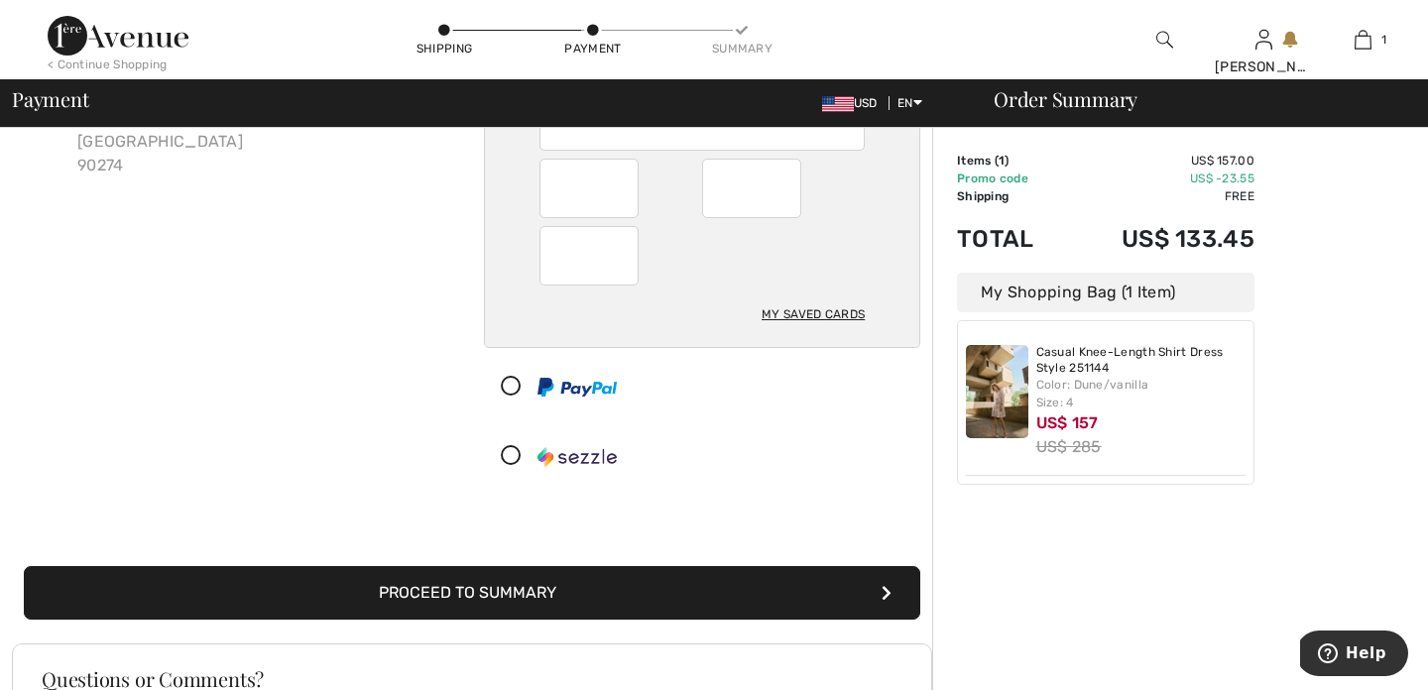
scroll to position [214, 0]
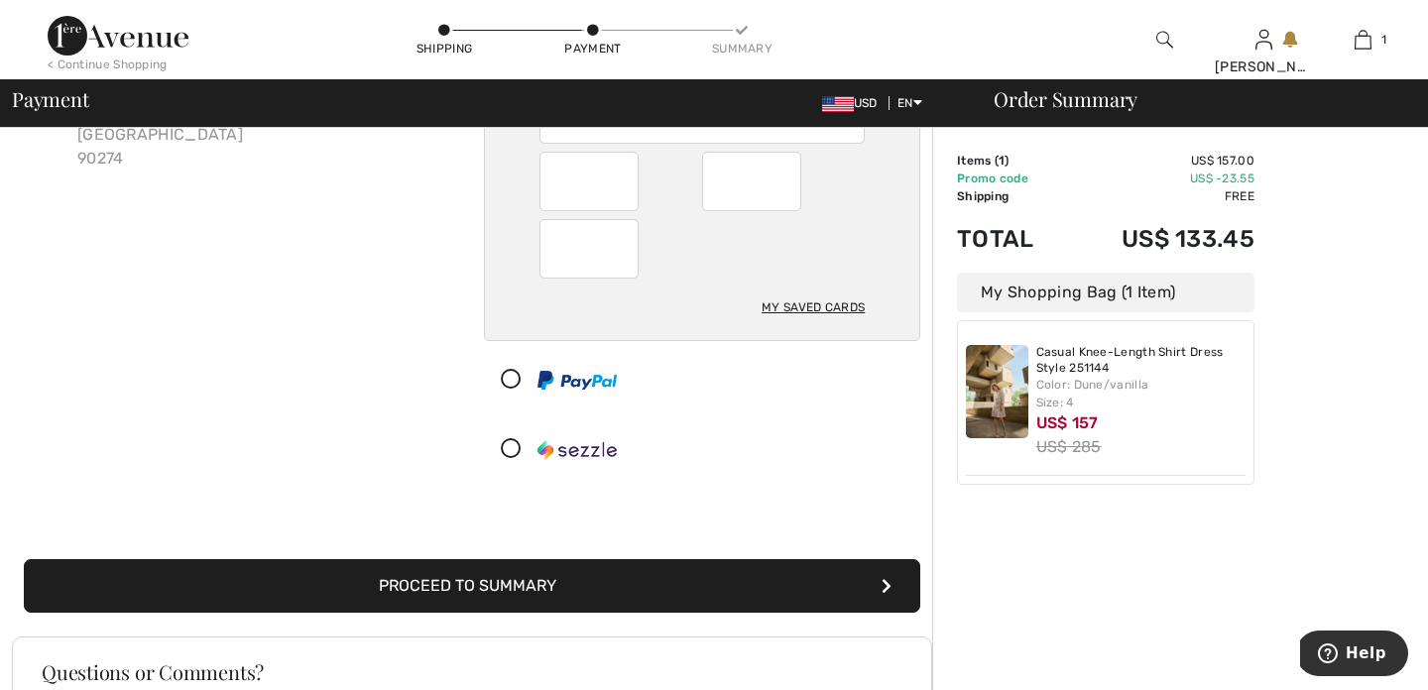
click at [499, 584] on button "Proceed to Summary" at bounding box center [472, 586] width 897 height 54
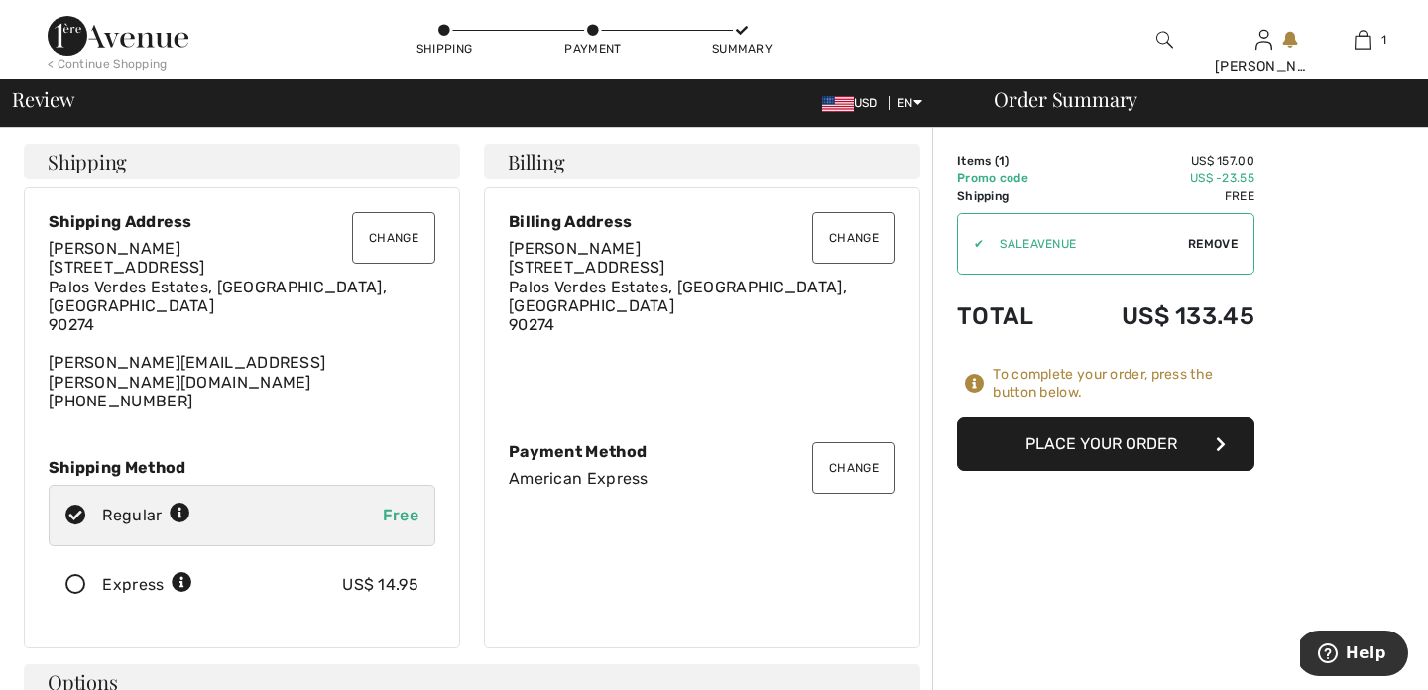
click at [1111, 443] on button "Place Your Order" at bounding box center [1106, 445] width 298 height 54
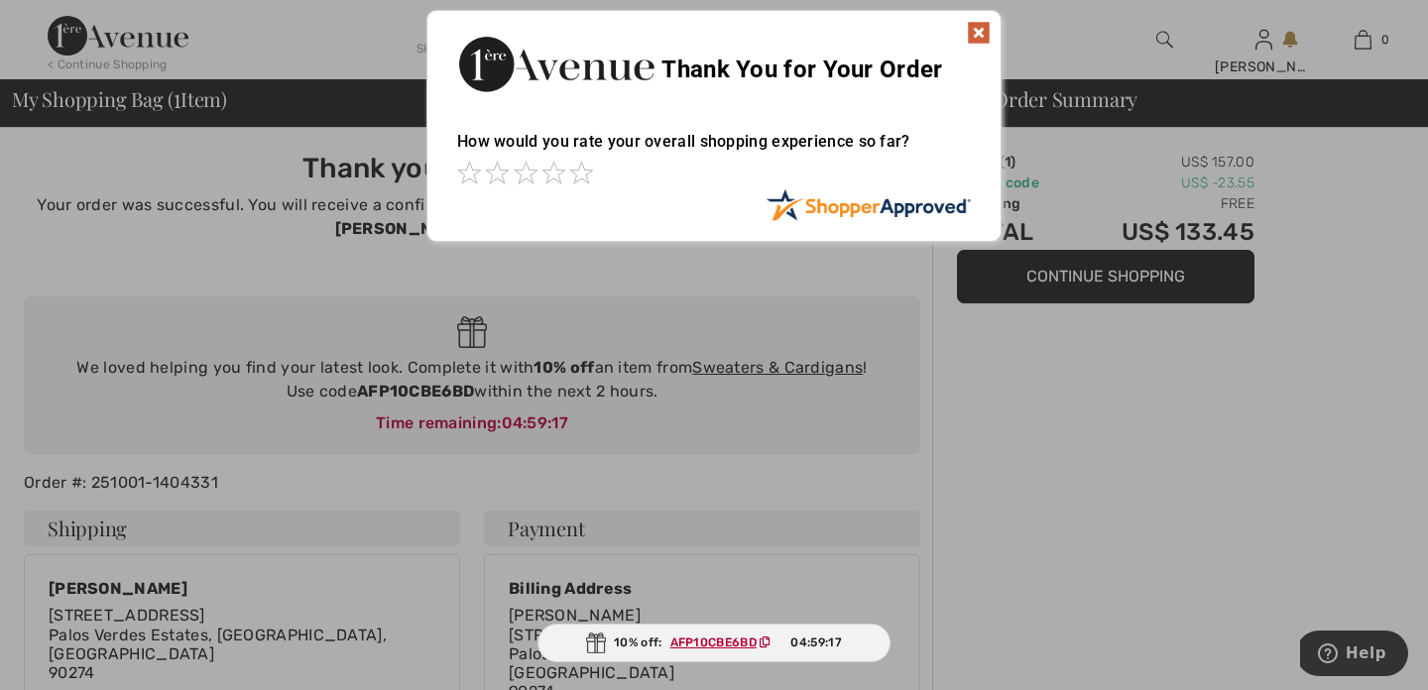
click at [979, 30] on img at bounding box center [979, 33] width 24 height 24
